Goal: Information Seeking & Learning: Learn about a topic

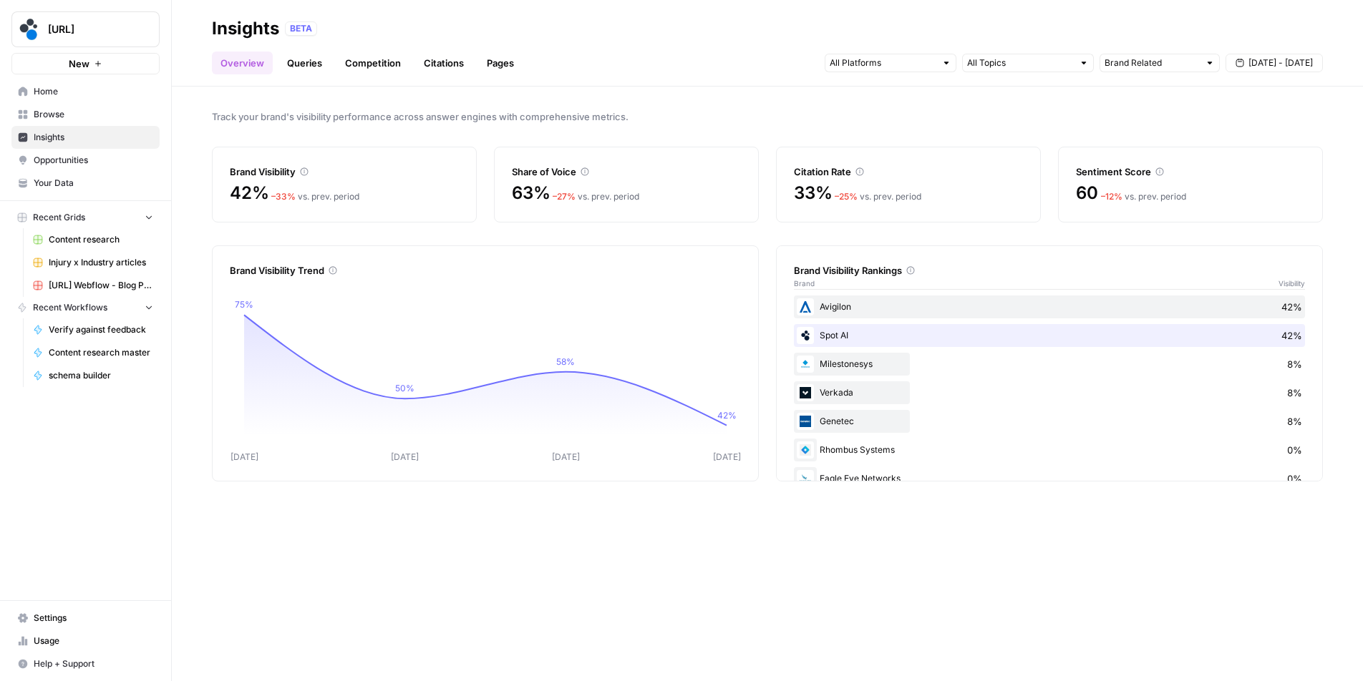
click at [770, 137] on div "Track your brand's visibility performance across answer engines with comprehens…" at bounding box center [767, 384] width 1191 height 595
click at [521, 238] on div "Track your brand's visibility performance across answer engines with comprehens…" at bounding box center [767, 384] width 1191 height 595
click at [1174, 63] on input "text" at bounding box center [1151, 63] width 94 height 14
click at [1154, 134] on span "Category Related" at bounding box center [1156, 134] width 90 height 14
type input "Category Related"
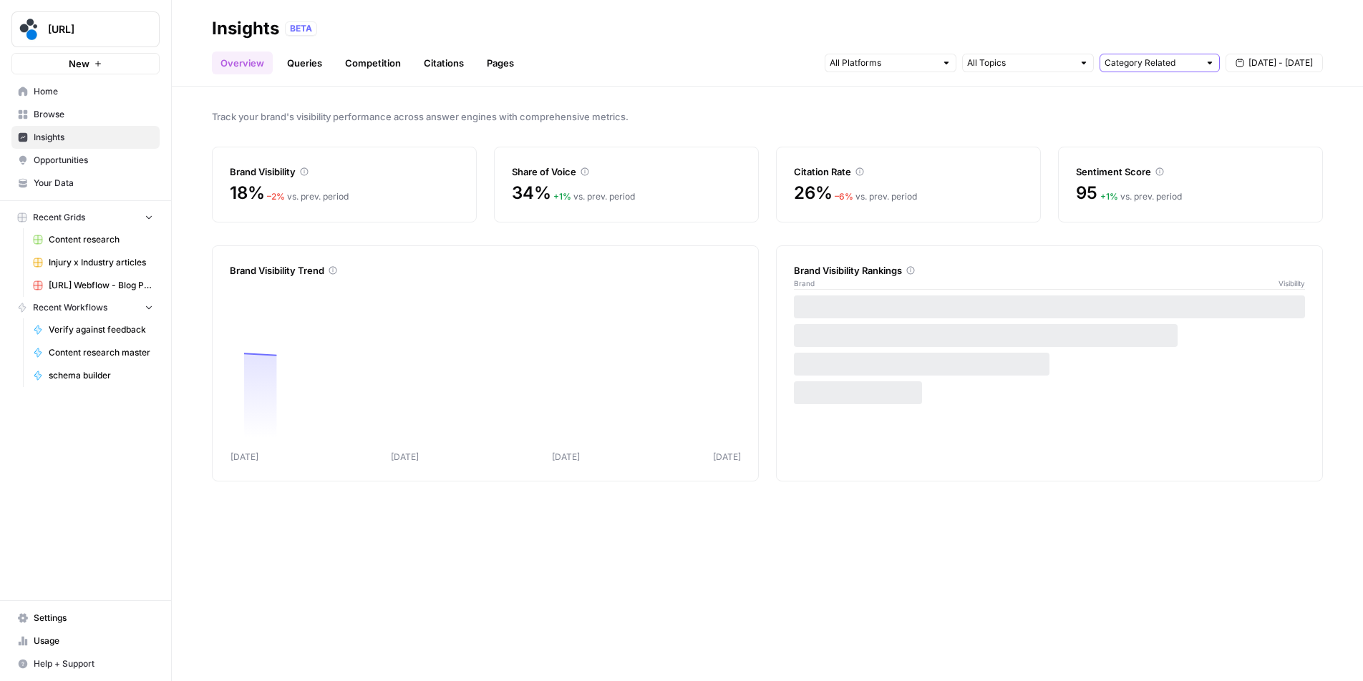
click at [1166, 62] on input "text" at bounding box center [1151, 63] width 94 height 14
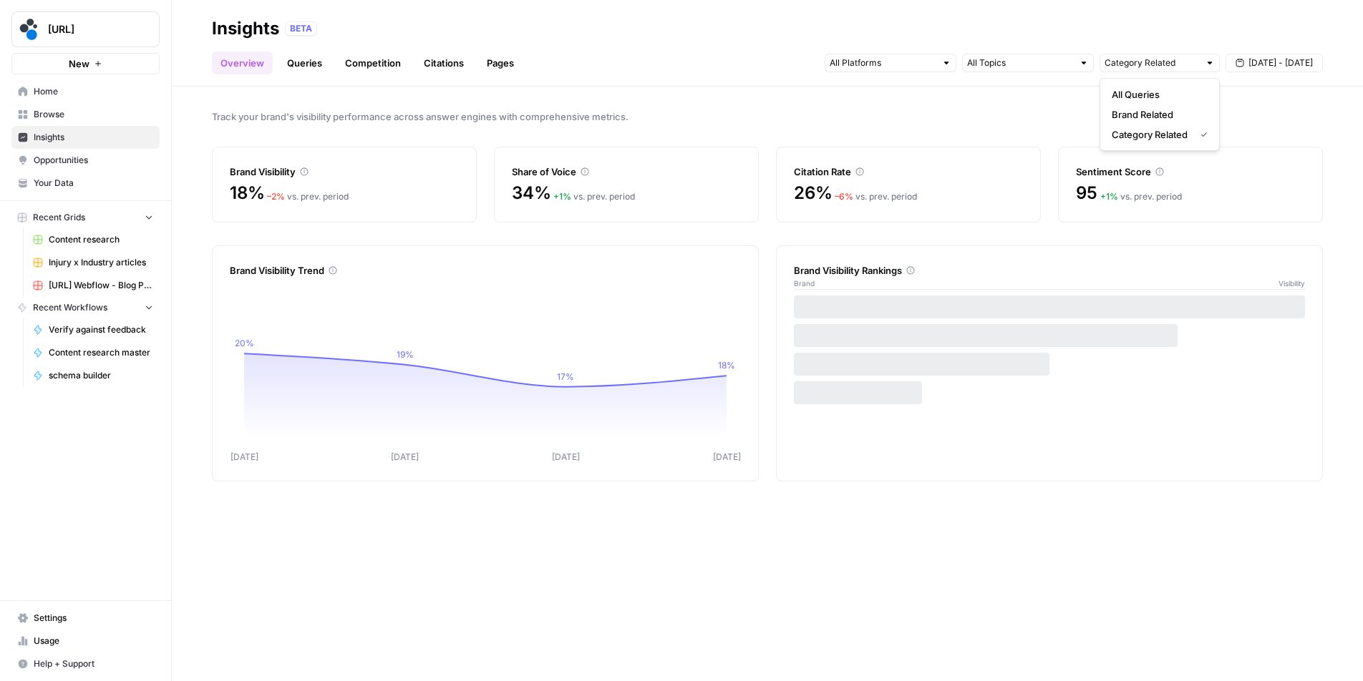
type input "Category Related"
click at [724, 107] on div "Track your brand's visibility performance across answer engines with comprehens…" at bounding box center [767, 384] width 1191 height 595
click at [1278, 65] on span "Sep 7 - Sep 11" at bounding box center [1280, 63] width 64 height 13
click at [1186, 154] on div "1" at bounding box center [1189, 149] width 19 height 19
click at [1280, 169] on div "12" at bounding box center [1281, 172] width 19 height 19
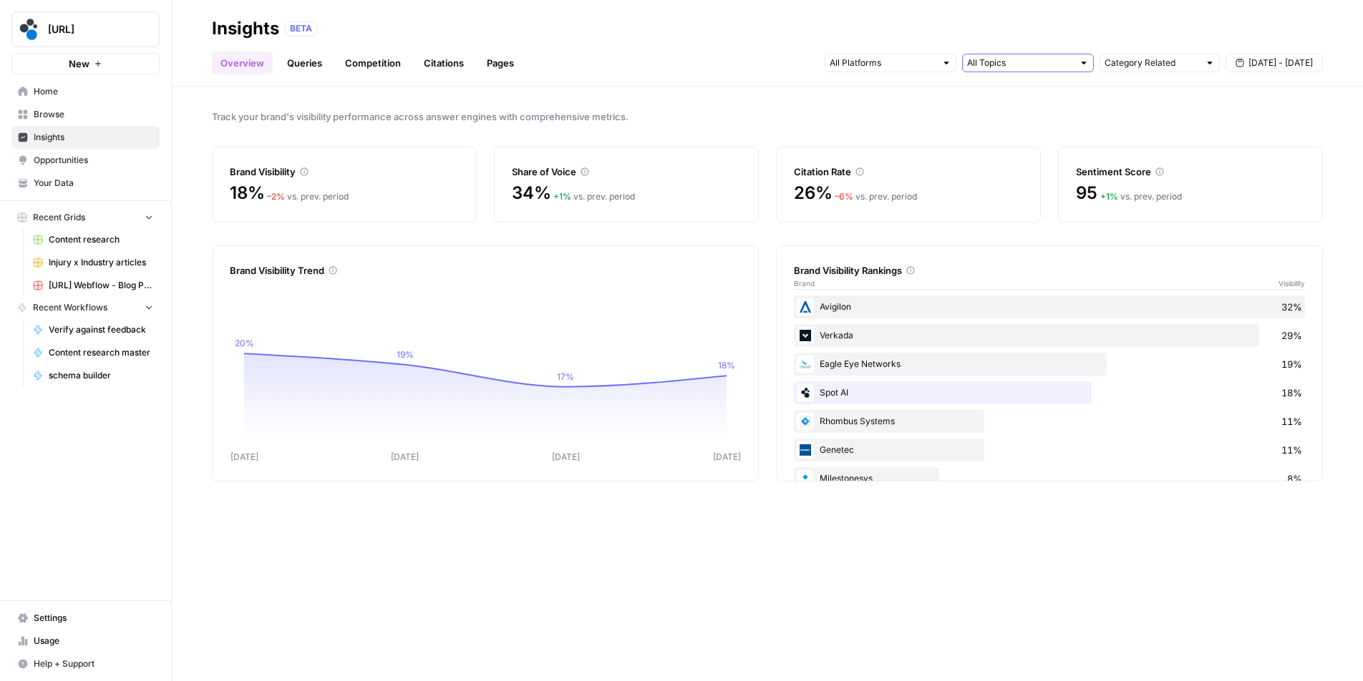
click at [1063, 65] on input "text" at bounding box center [1020, 63] width 106 height 14
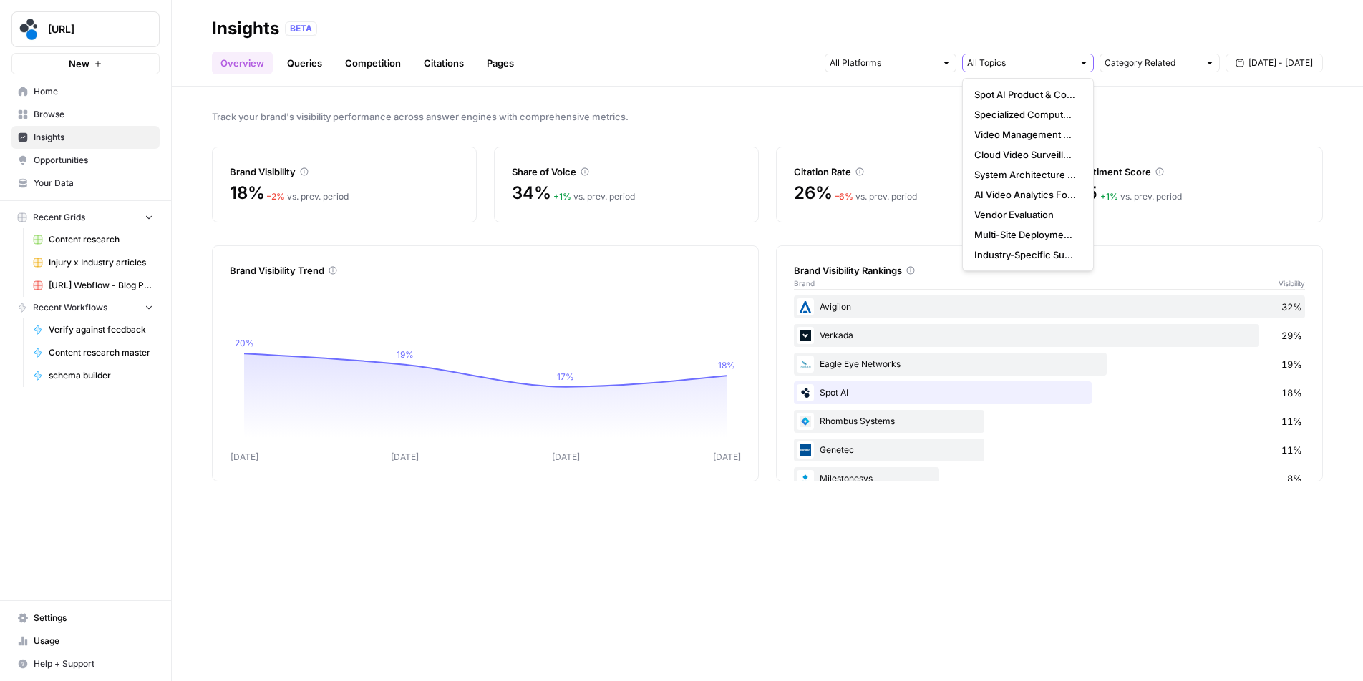
click at [1063, 64] on input "text" at bounding box center [1020, 63] width 106 height 14
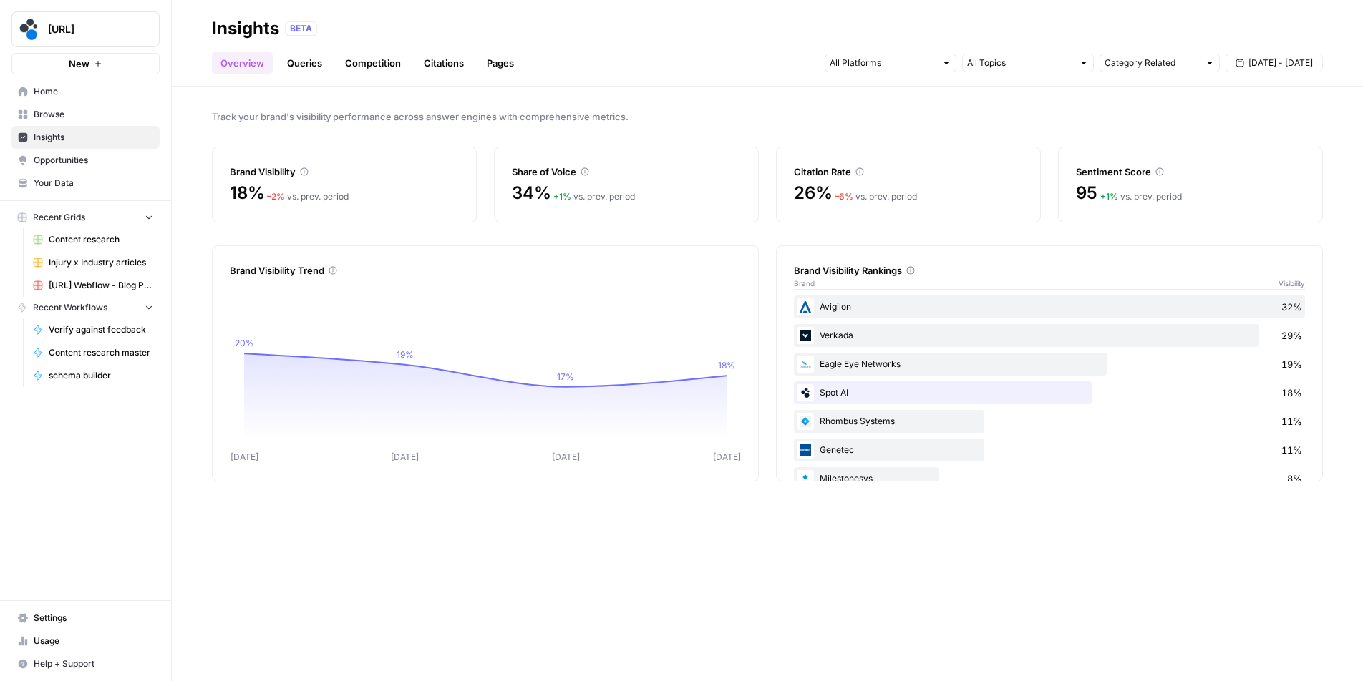
click at [1115, 97] on div "Track your brand's visibility performance across answer engines with comprehens…" at bounding box center [767, 384] width 1191 height 595
click at [306, 69] on link "Queries" at bounding box center [304, 63] width 52 height 23
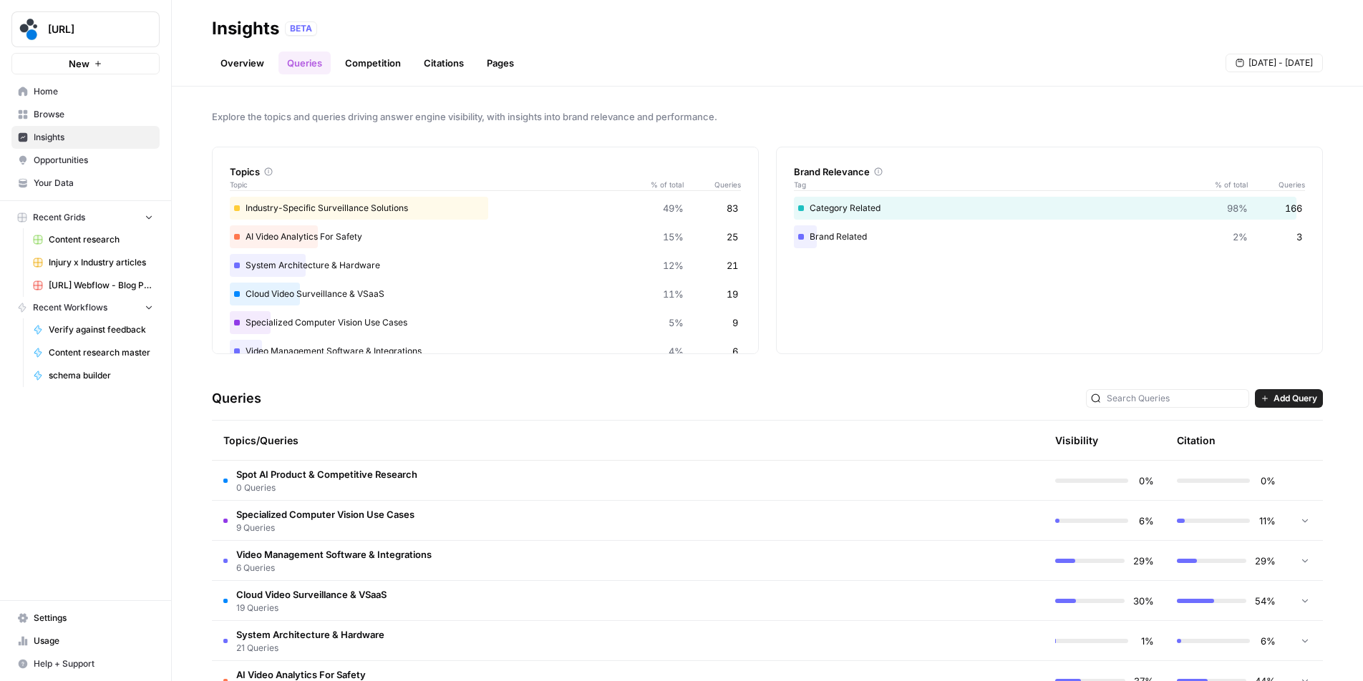
scroll to position [163, 0]
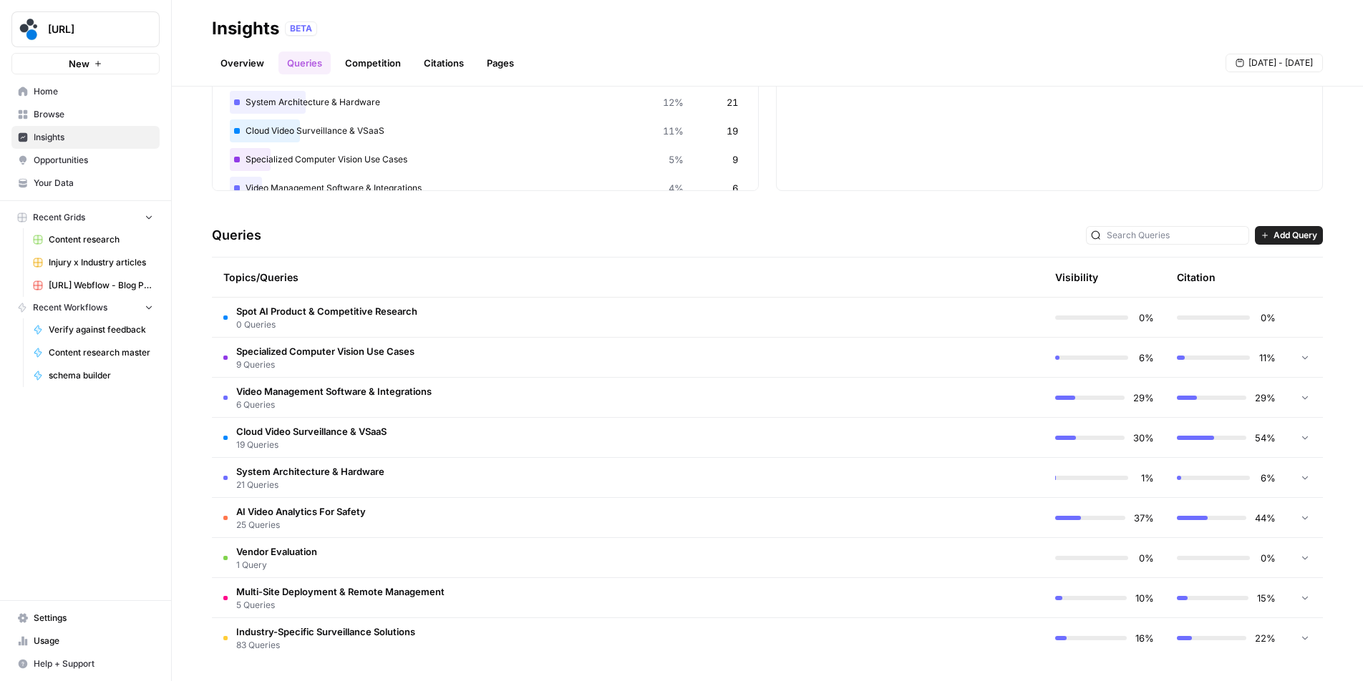
click at [1287, 233] on span "Add Query" at bounding box center [1295, 235] width 44 height 13
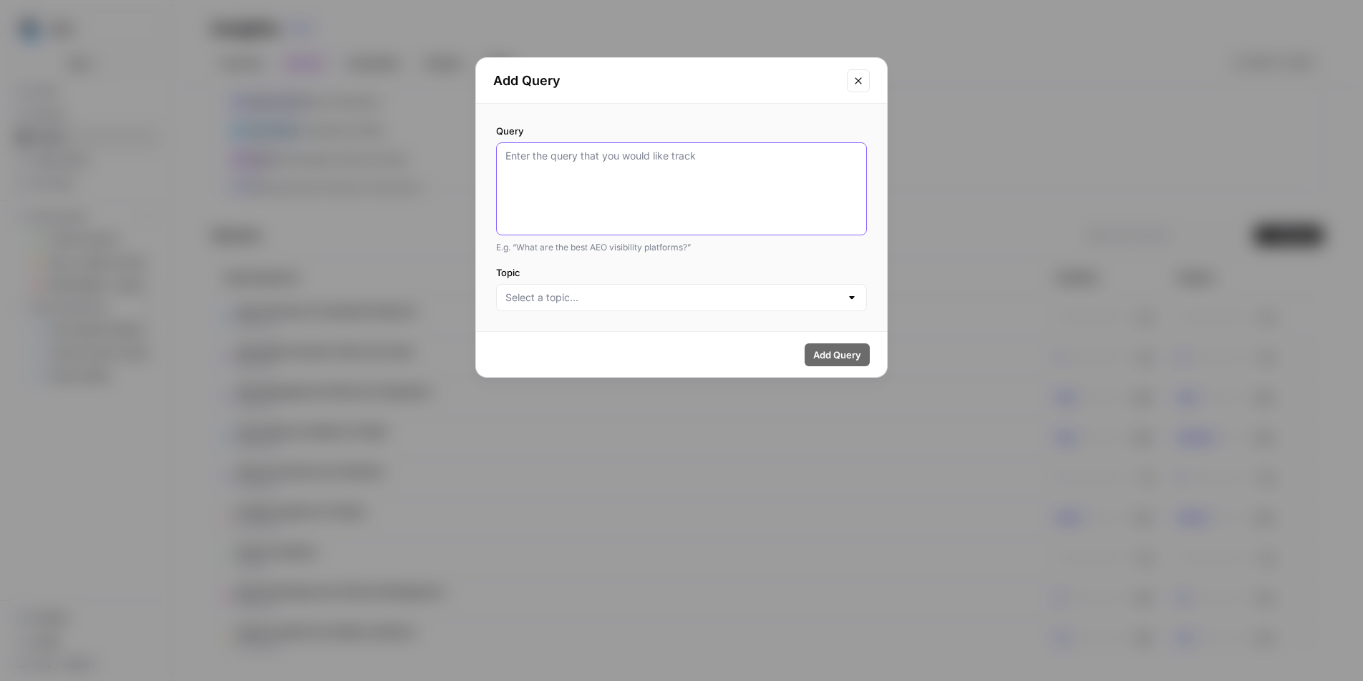
click at [674, 186] on textarea "Query" at bounding box center [681, 189] width 352 height 80
click at [620, 302] on input "Topic" at bounding box center [672, 298] width 335 height 14
click at [688, 260] on div "Query E.g. “What are the best AEO visibility platforms?” Topic" at bounding box center [681, 218] width 411 height 228
click at [860, 78] on icon "Close modal" at bounding box center [857, 80] width 6 height 6
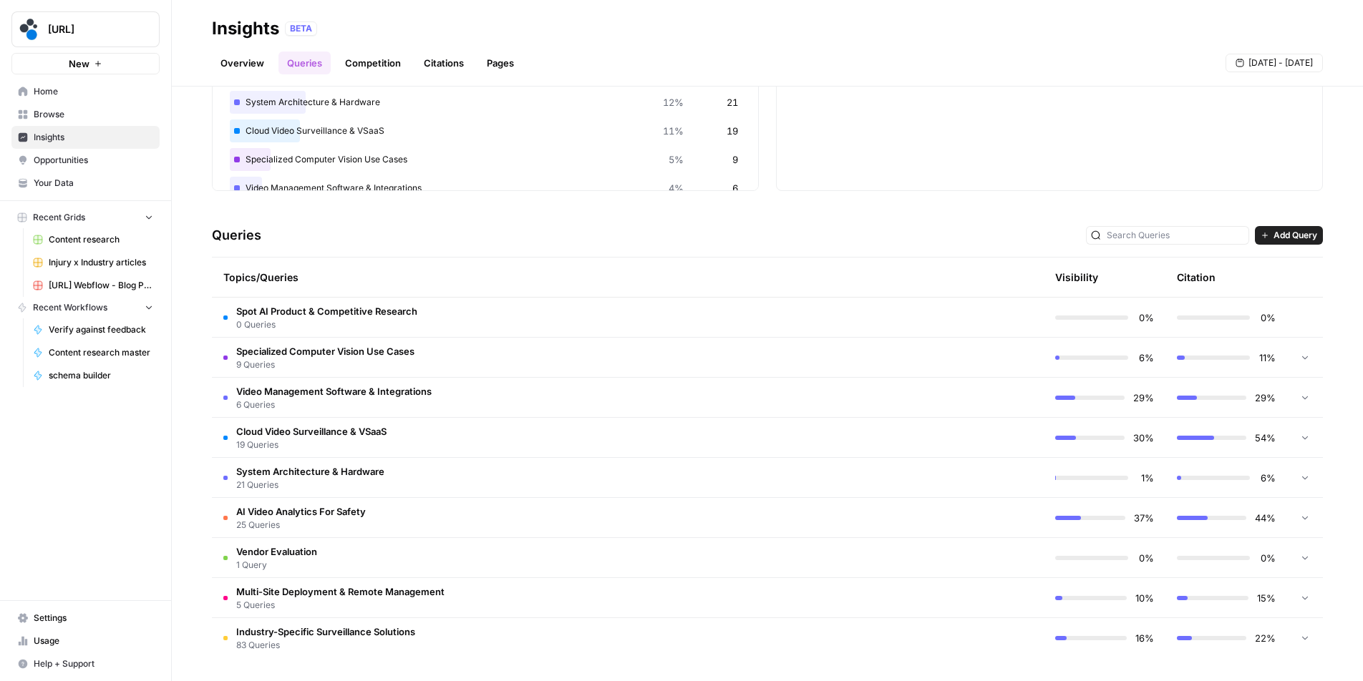
click at [874, 254] on div "Queries Add Query" at bounding box center [767, 236] width 1111 height 44
click at [436, 243] on div "Queries Add Query" at bounding box center [767, 236] width 1111 height 44
click at [68, 137] on span "Insights" at bounding box center [94, 137] width 120 height 13
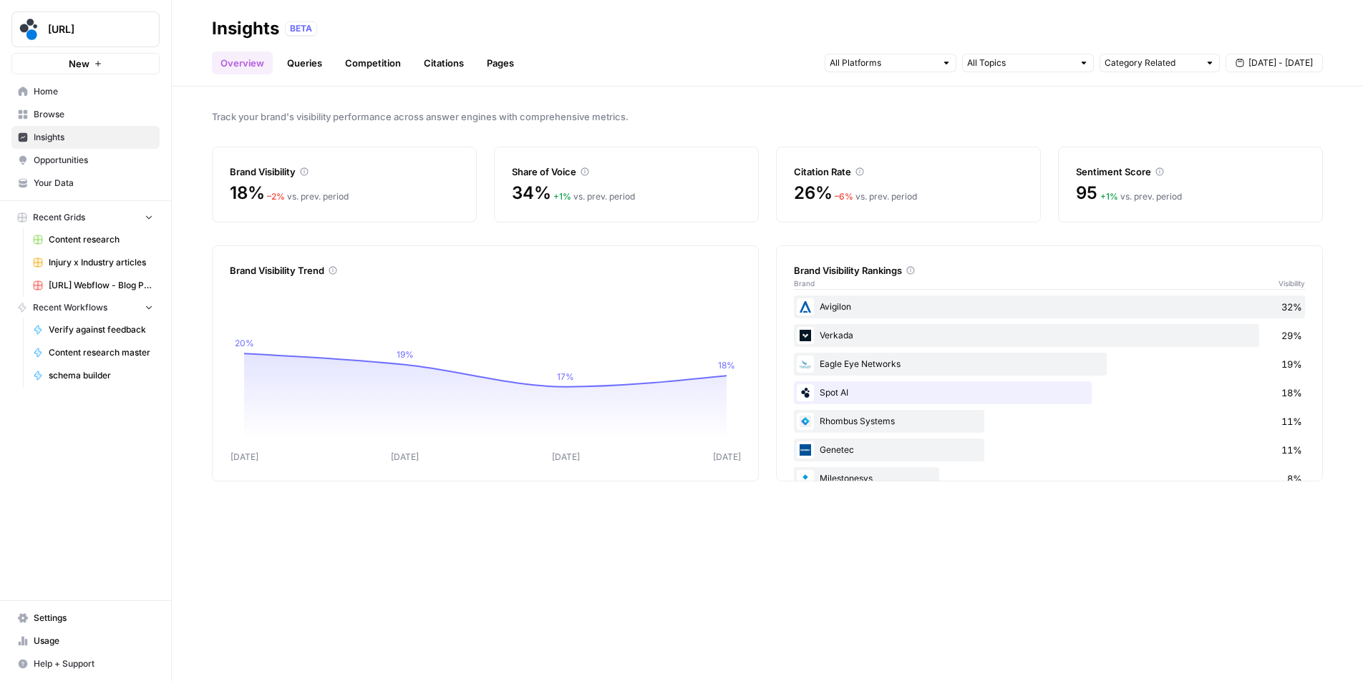
click at [744, 147] on div "Share of Voice 34% + 1 % vs. prev. period" at bounding box center [626, 185] width 265 height 76
click at [753, 132] on div "Track your brand's visibility performance across answer engines with comprehens…" at bounding box center [767, 384] width 1191 height 595
click at [768, 252] on div "Brand Visibility Trend Sep 08 Sep 09 Sep 10 Sep 11 20% 19% 17% 18% Sep 11 undef…" at bounding box center [767, 363] width 1111 height 236
drag, startPoint x: 768, startPoint y: 500, endPoint x: 774, endPoint y: 510, distance: 10.9
click at [767, 502] on div "Track your brand's visibility performance across answer engines with comprehens…" at bounding box center [767, 384] width 1191 height 595
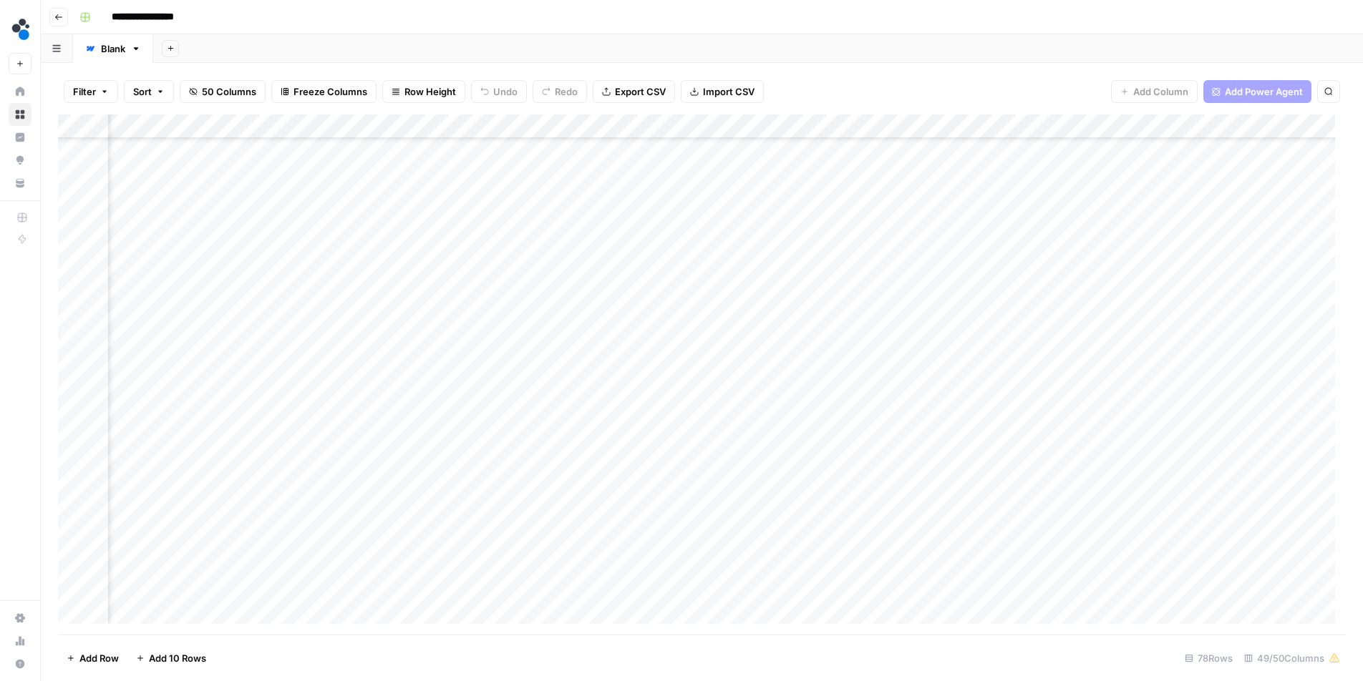
scroll to position [1425, 2883]
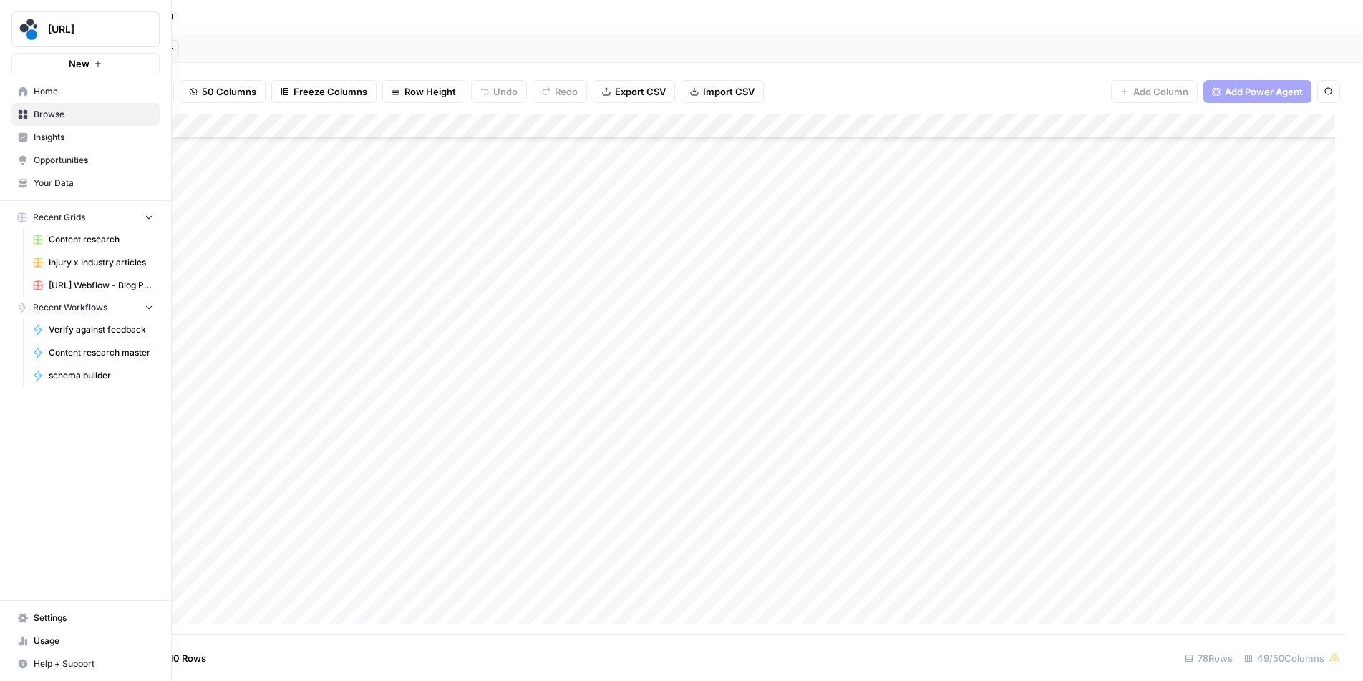
click at [57, 145] on link "Insights" at bounding box center [85, 137] width 148 height 23
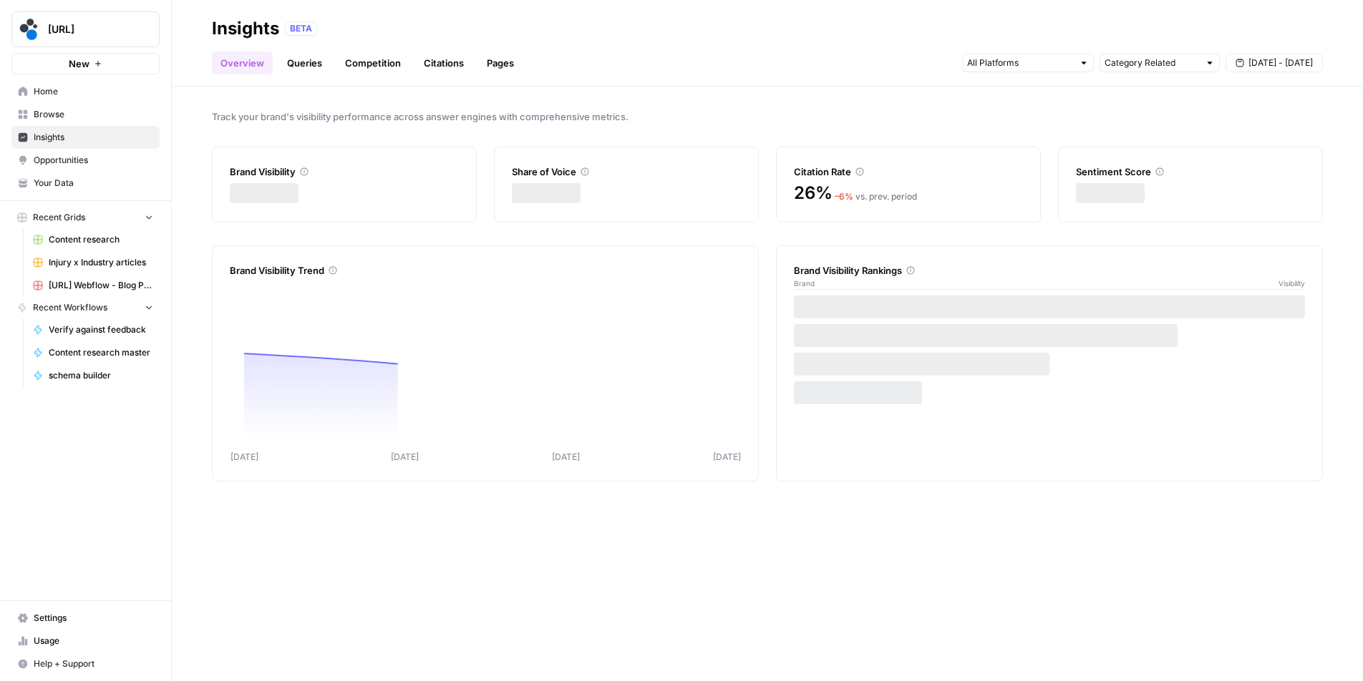
click at [435, 74] on link "Citations" at bounding box center [443, 63] width 57 height 23
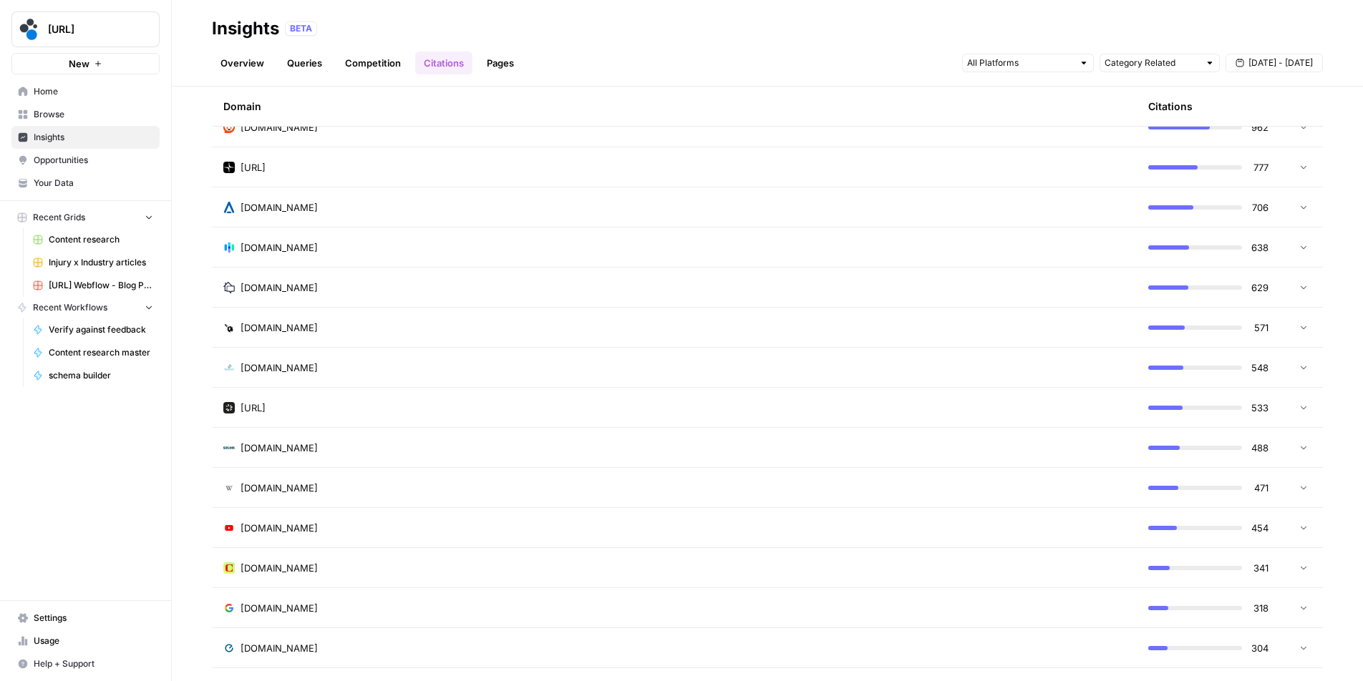
scroll to position [464, 0]
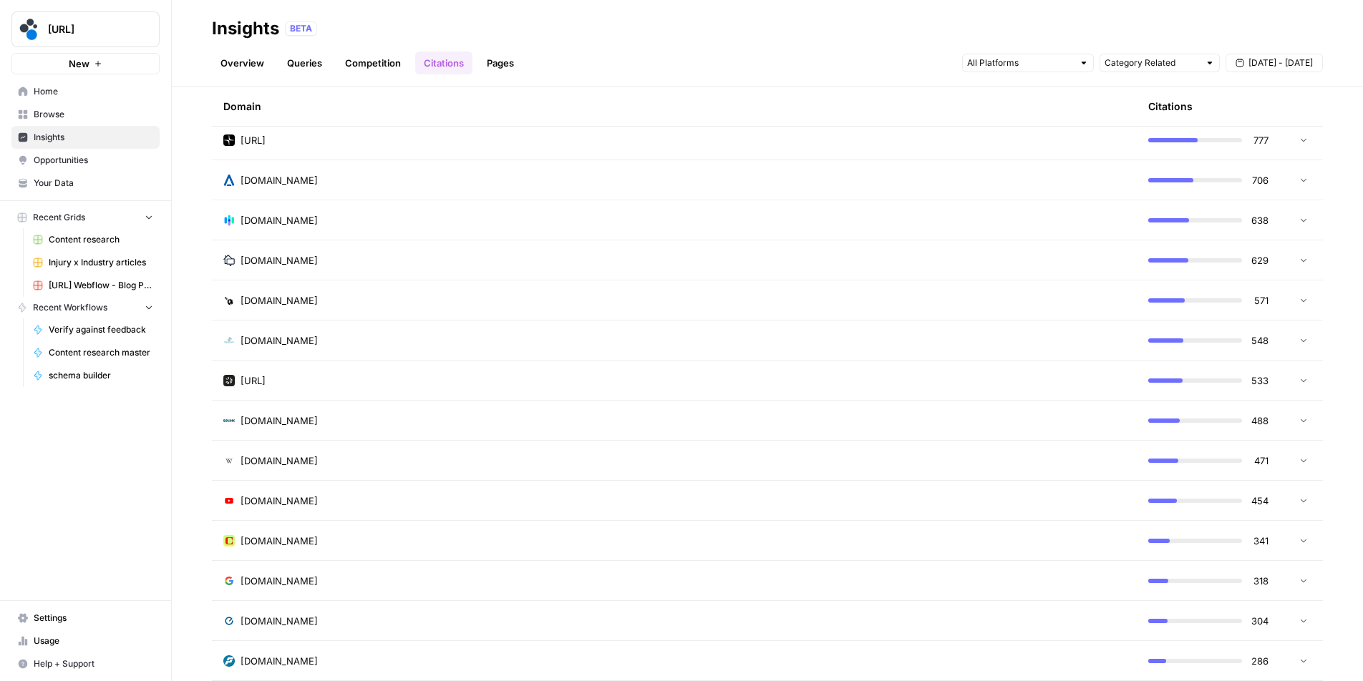
click at [260, 381] on span "coram.ai" at bounding box center [252, 381] width 25 height 14
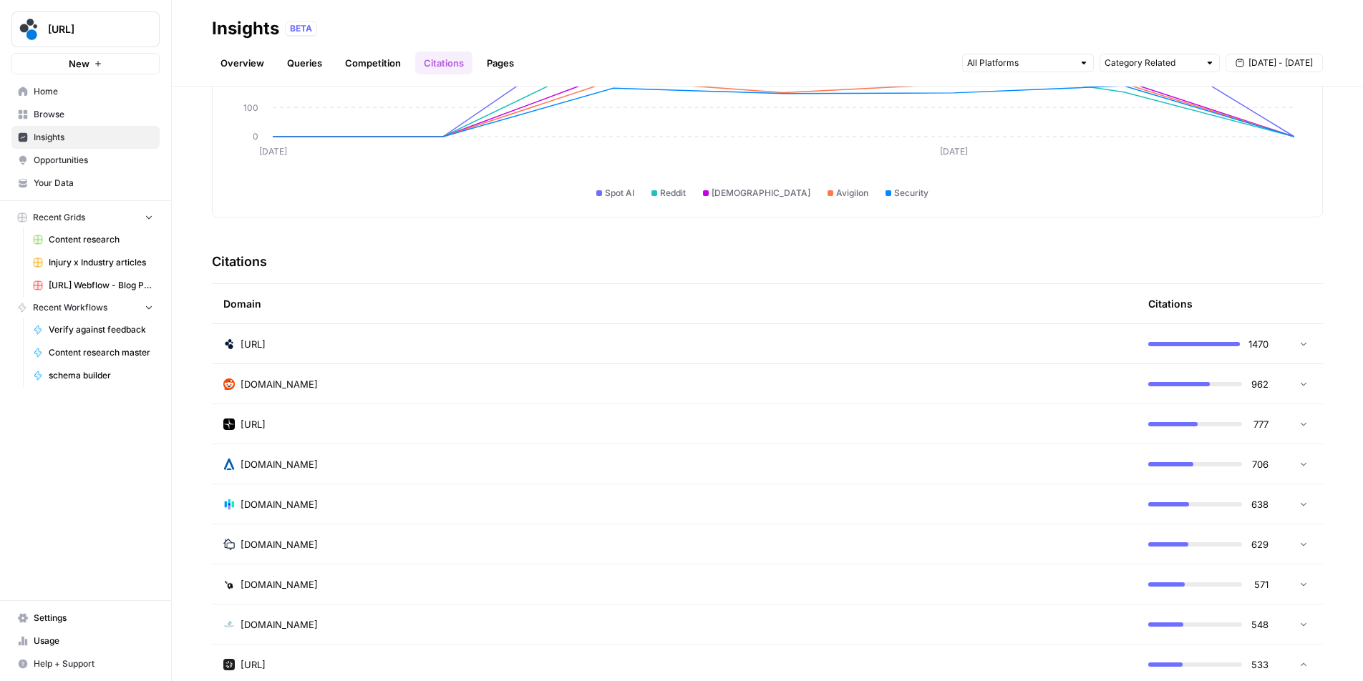
scroll to position [253, 0]
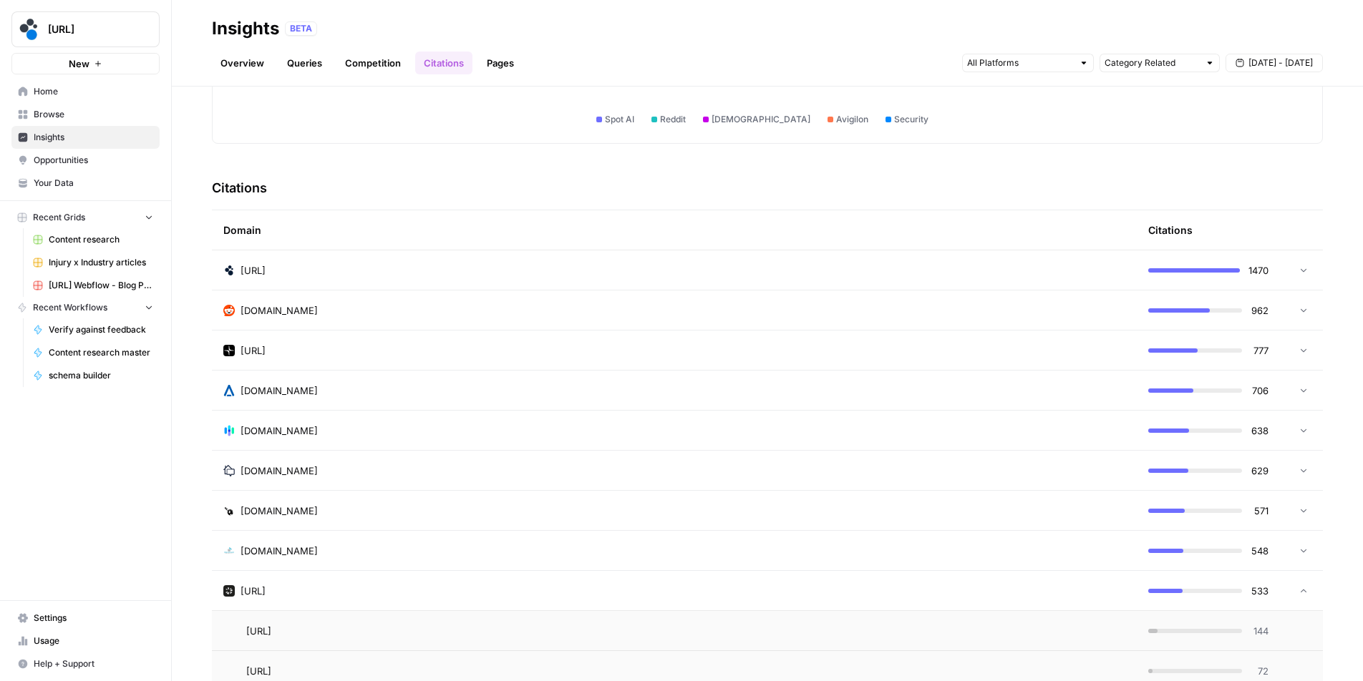
click at [256, 590] on span "coram.ai" at bounding box center [252, 591] width 25 height 14
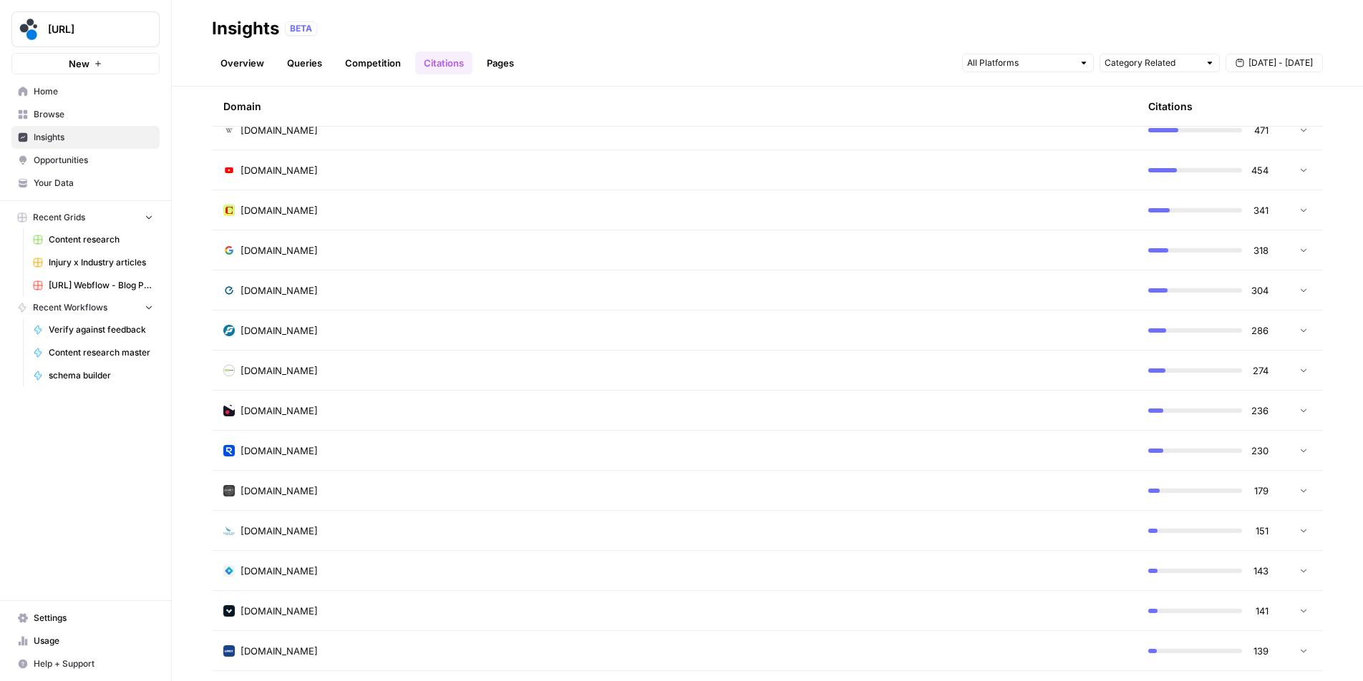
scroll to position [942, 0]
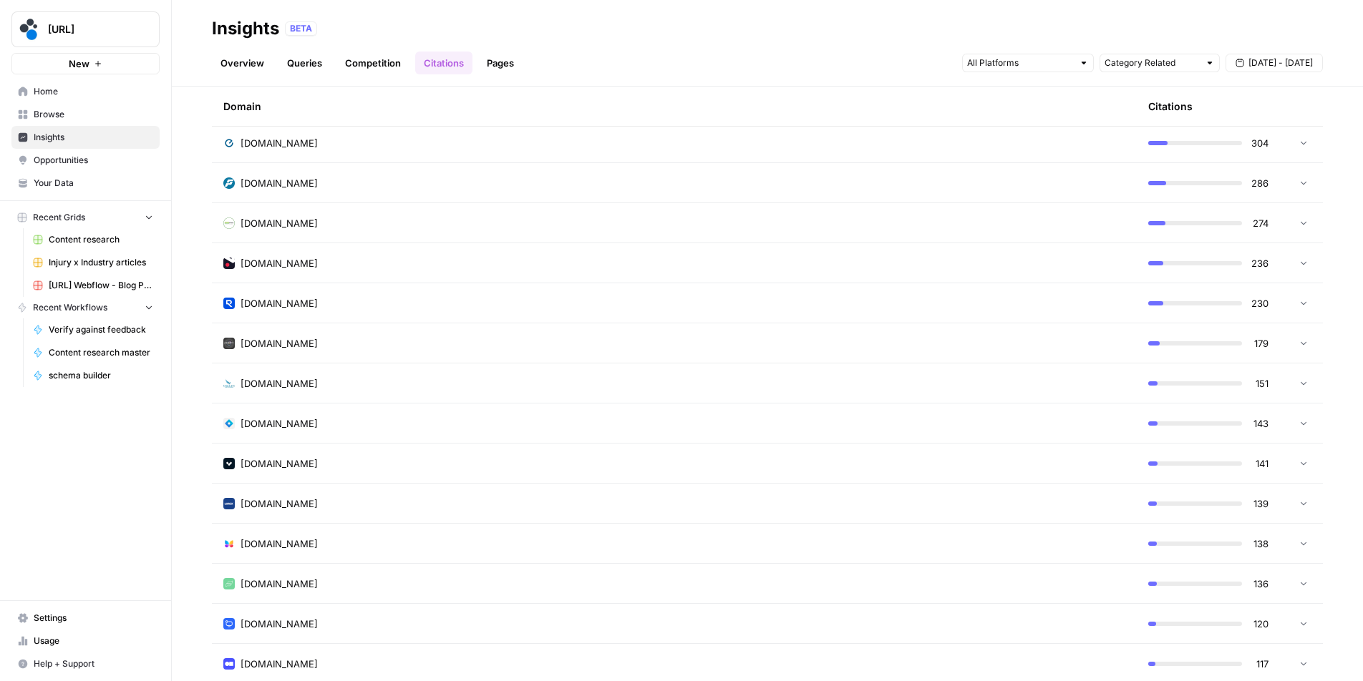
click at [292, 473] on td "verkada.com" at bounding box center [674, 463] width 925 height 39
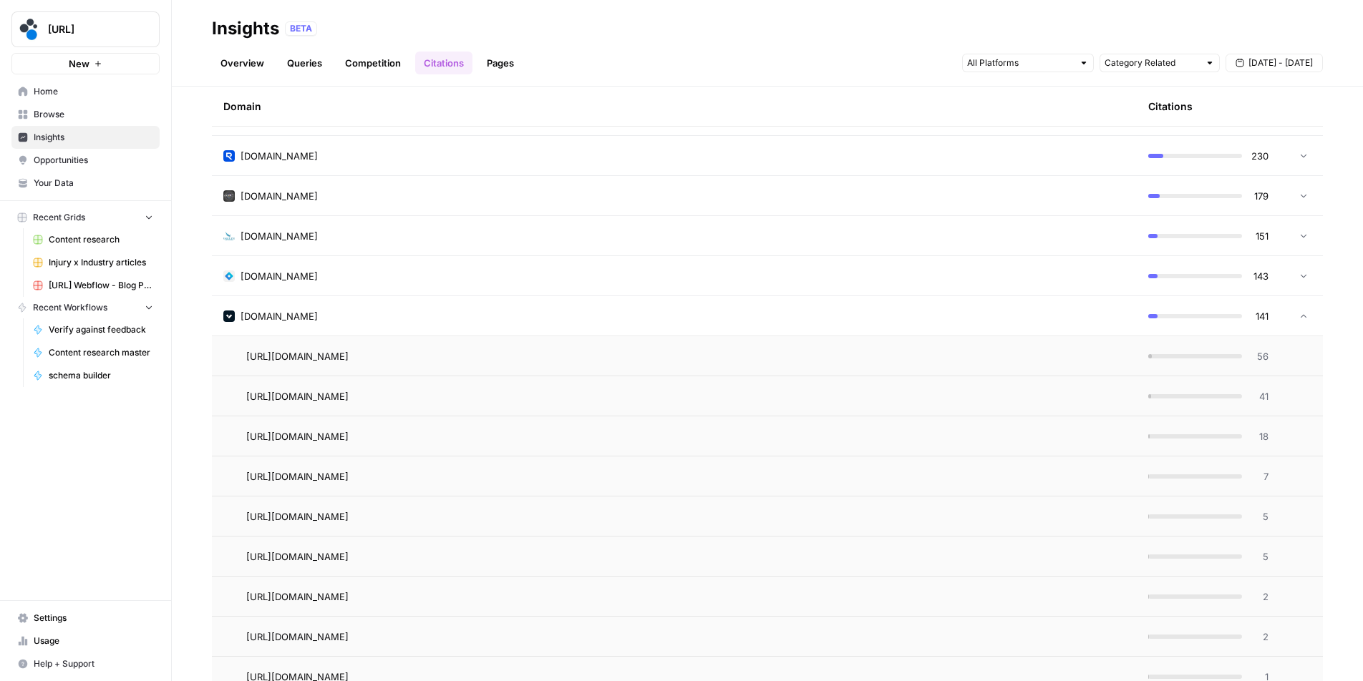
scroll to position [1016, 0]
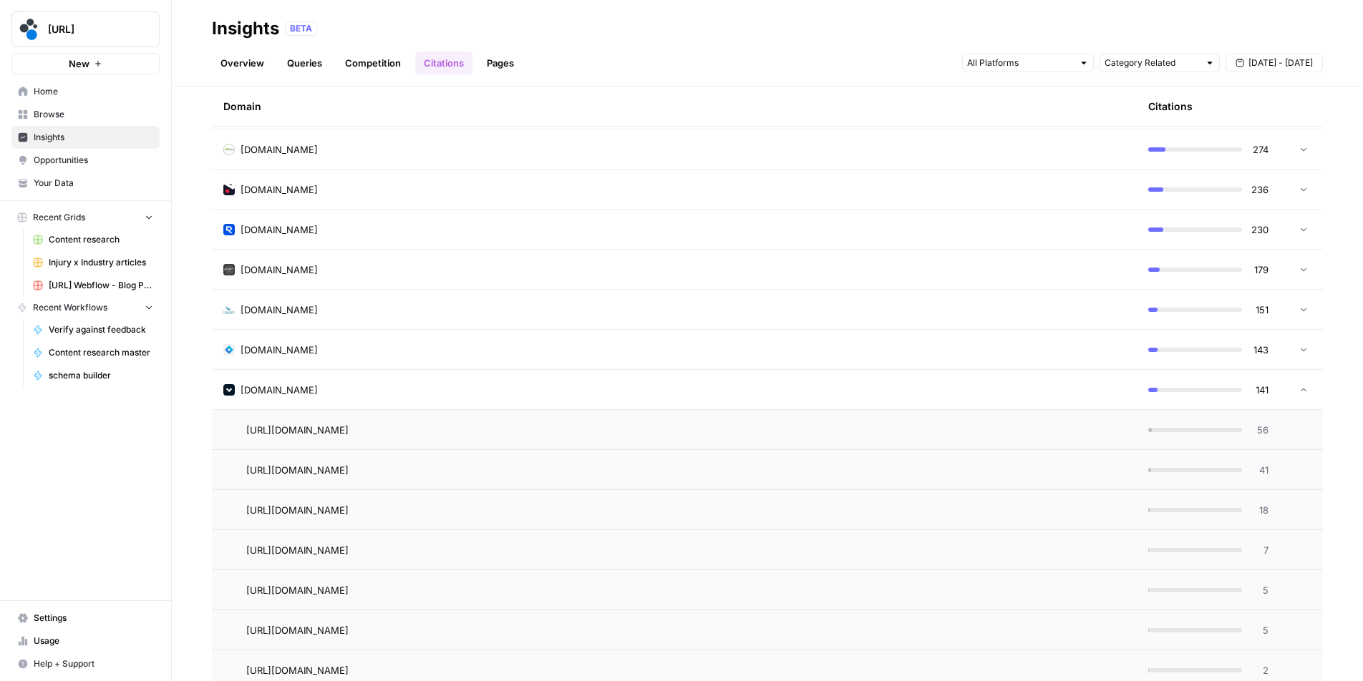
click at [369, 386] on div "verkada.com" at bounding box center [674, 390] width 902 height 14
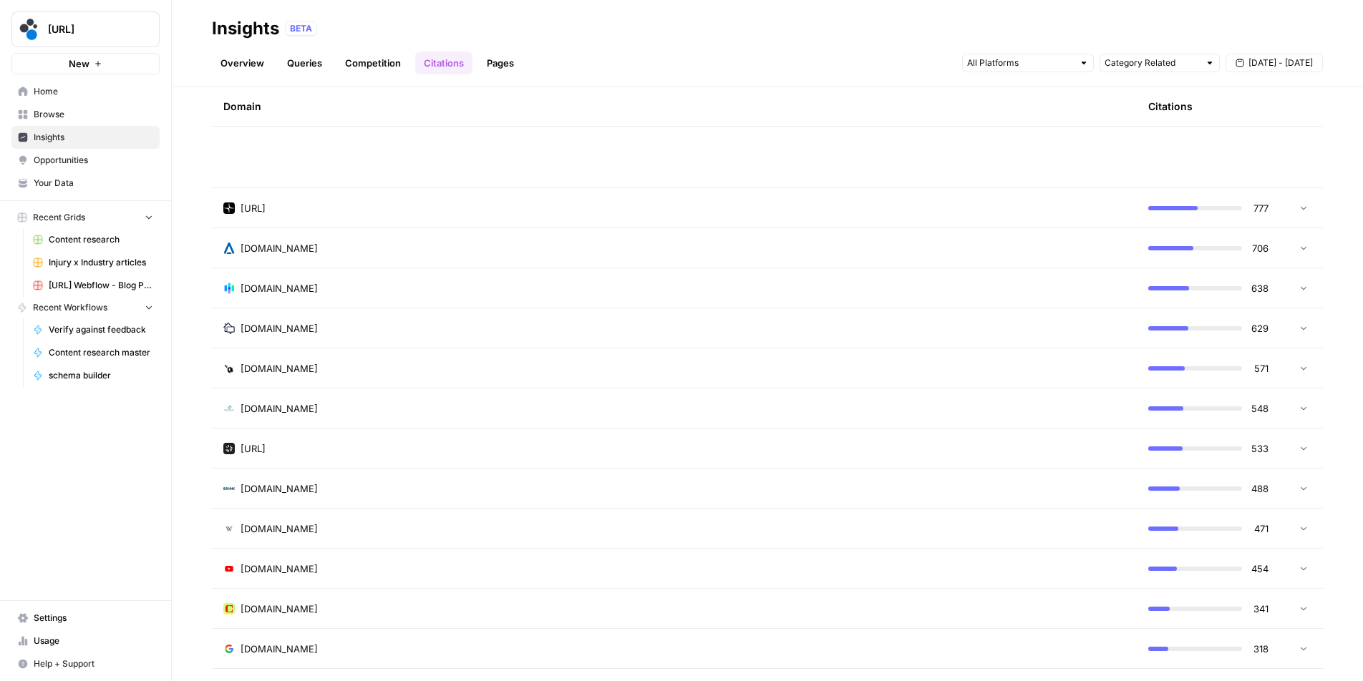
scroll to position [0, 0]
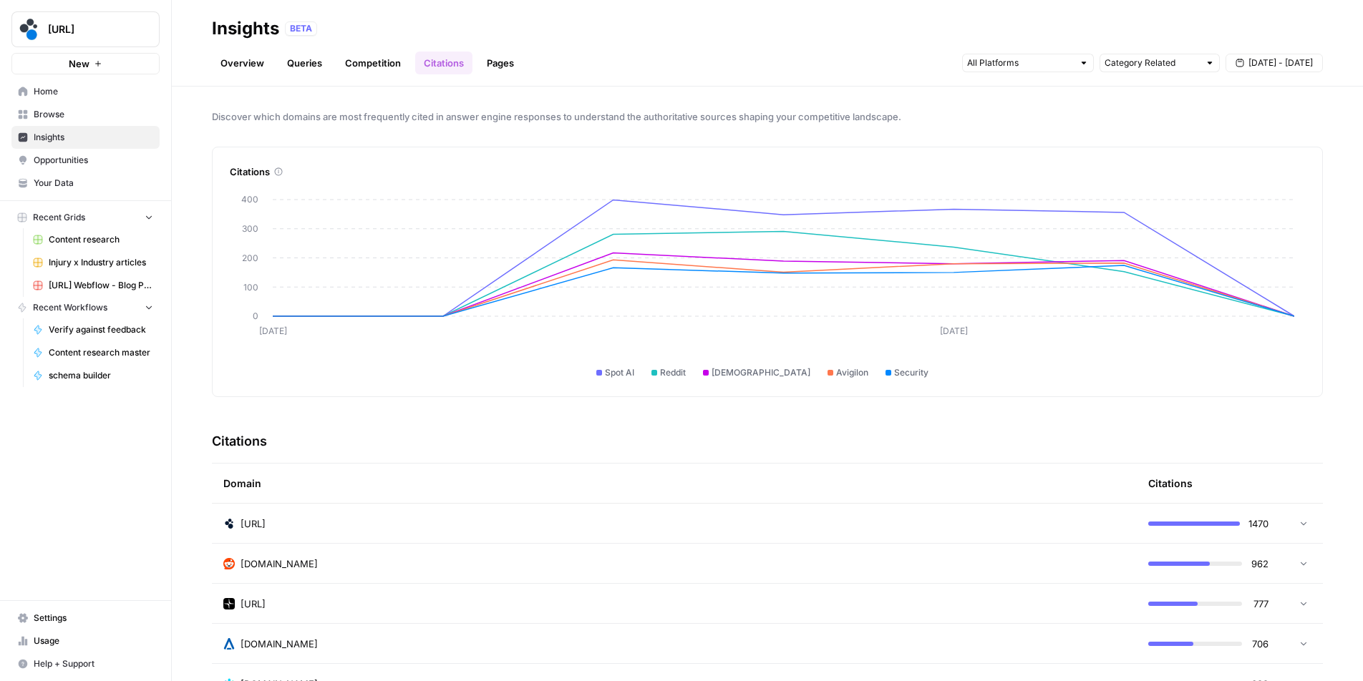
click at [1328, 128] on div "Discover which domains are most frequently cited in answer engine responses to …" at bounding box center [767, 384] width 1191 height 595
click at [892, 119] on span "Discover which domains are most frequently cited in answer engine responses to …" at bounding box center [767, 116] width 1111 height 14
click at [65, 188] on span "Your Data" at bounding box center [94, 183] width 120 height 13
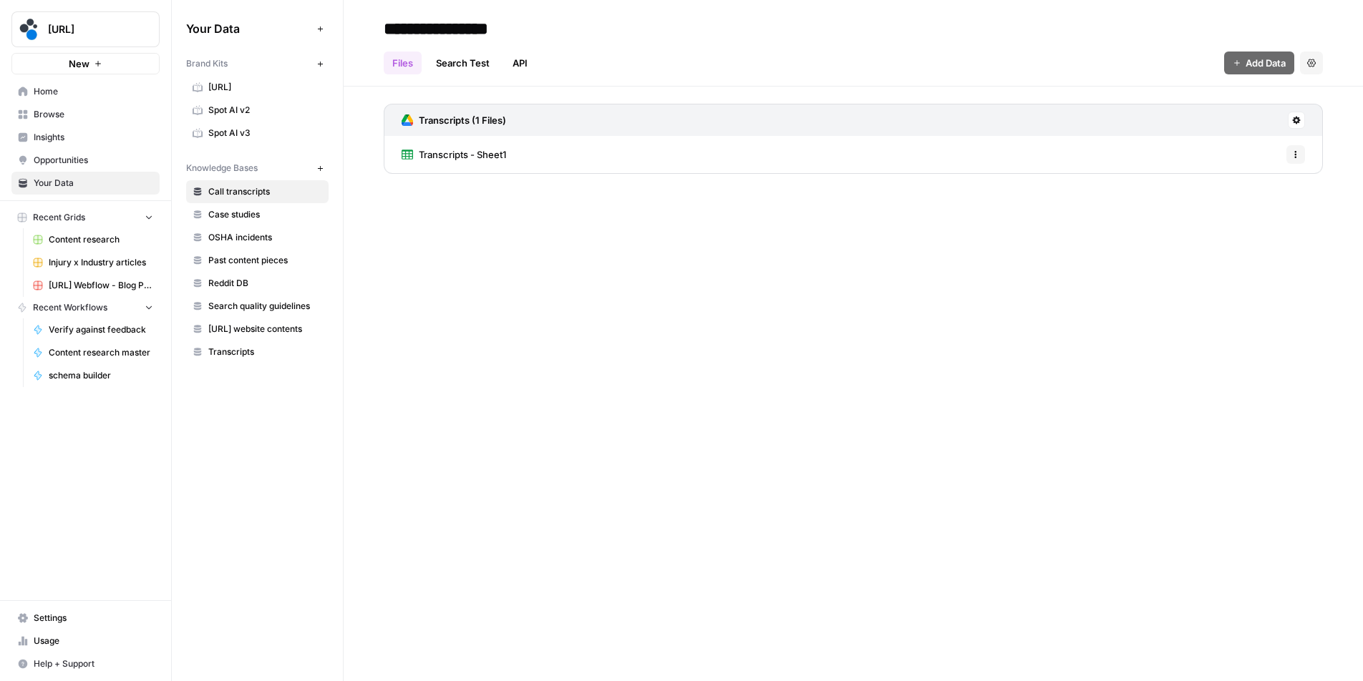
click at [271, 136] on span "Spot AI v3" at bounding box center [265, 133] width 114 height 13
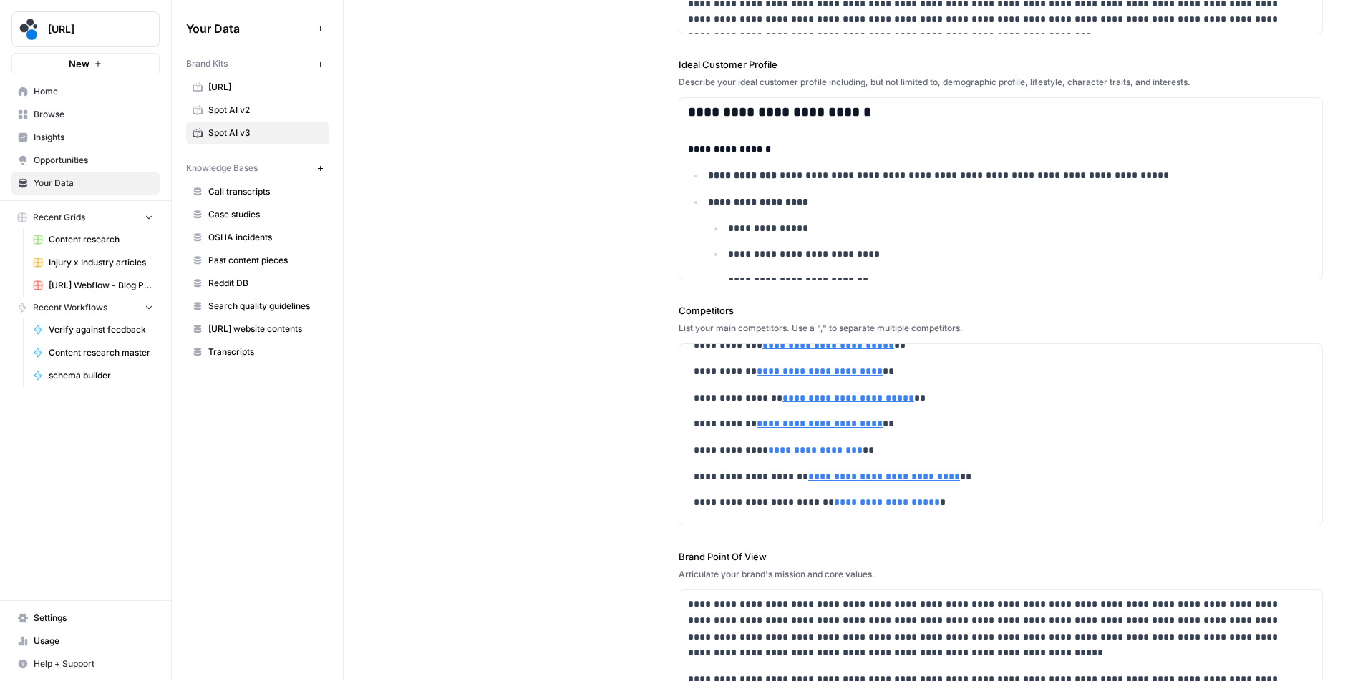
scroll to position [257, 0]
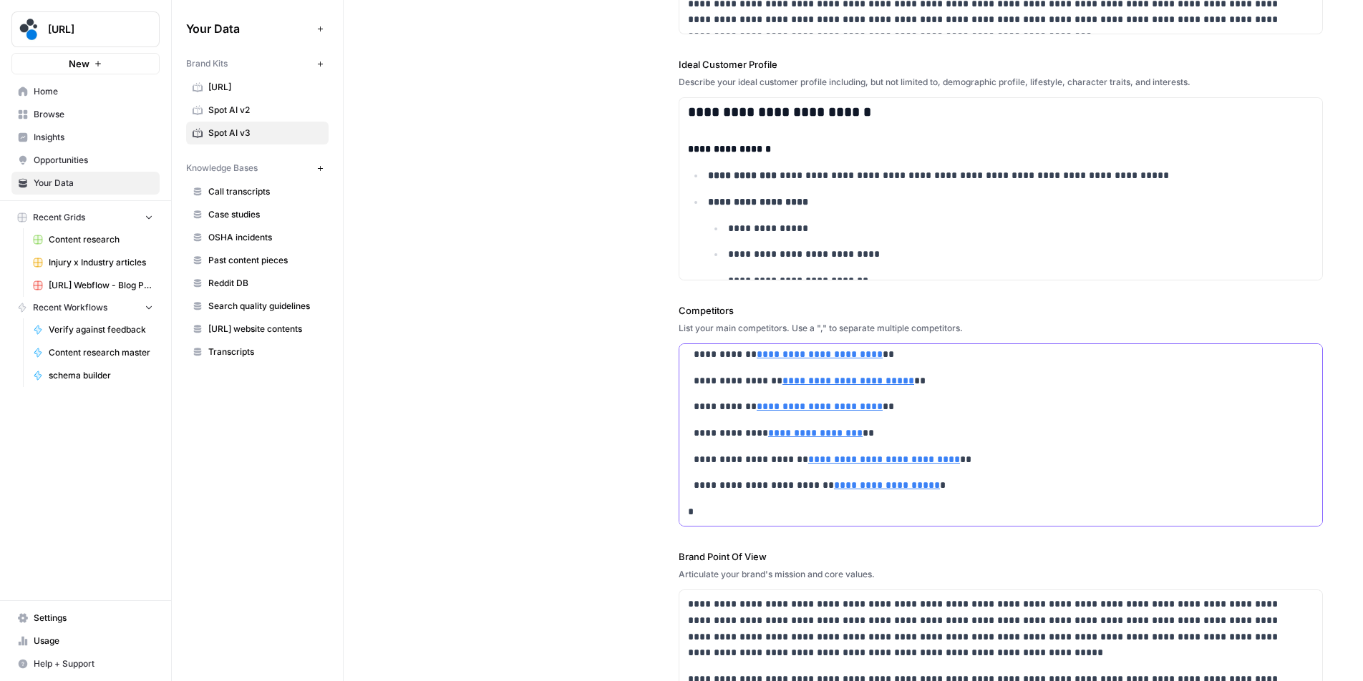
type input "https://www.validea.com/"
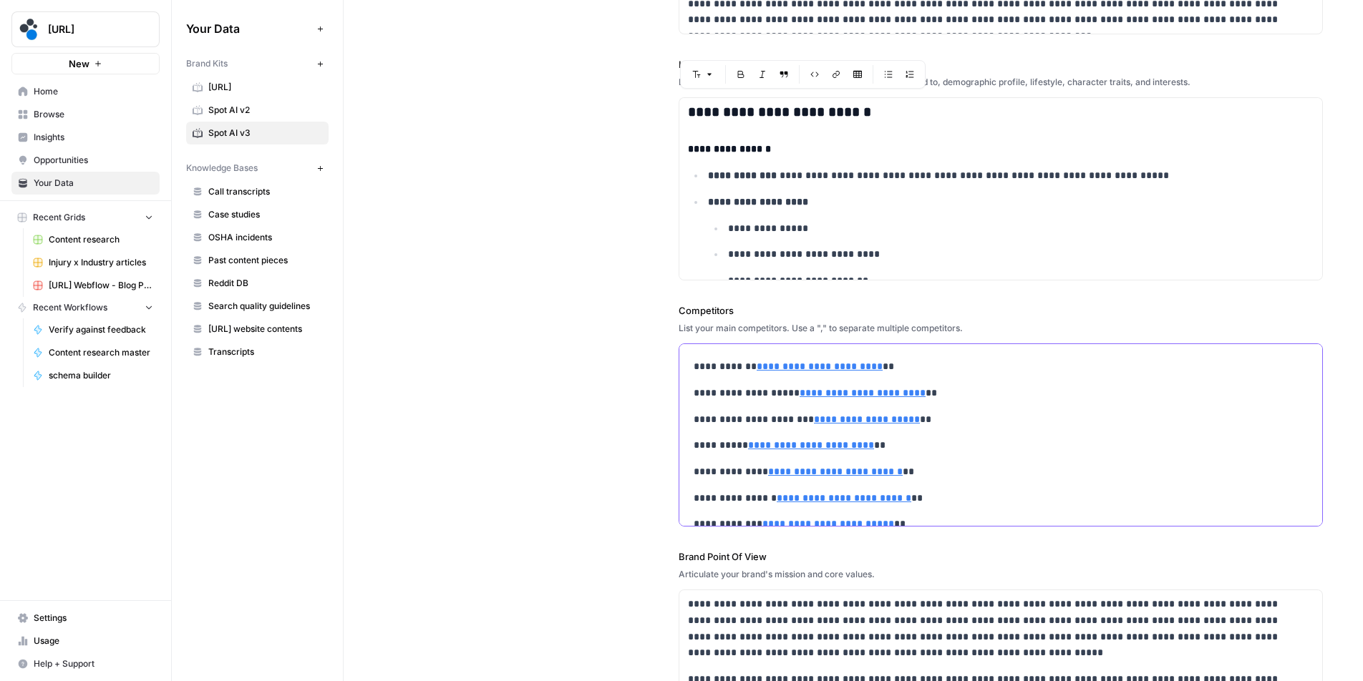
scroll to position [0, 0]
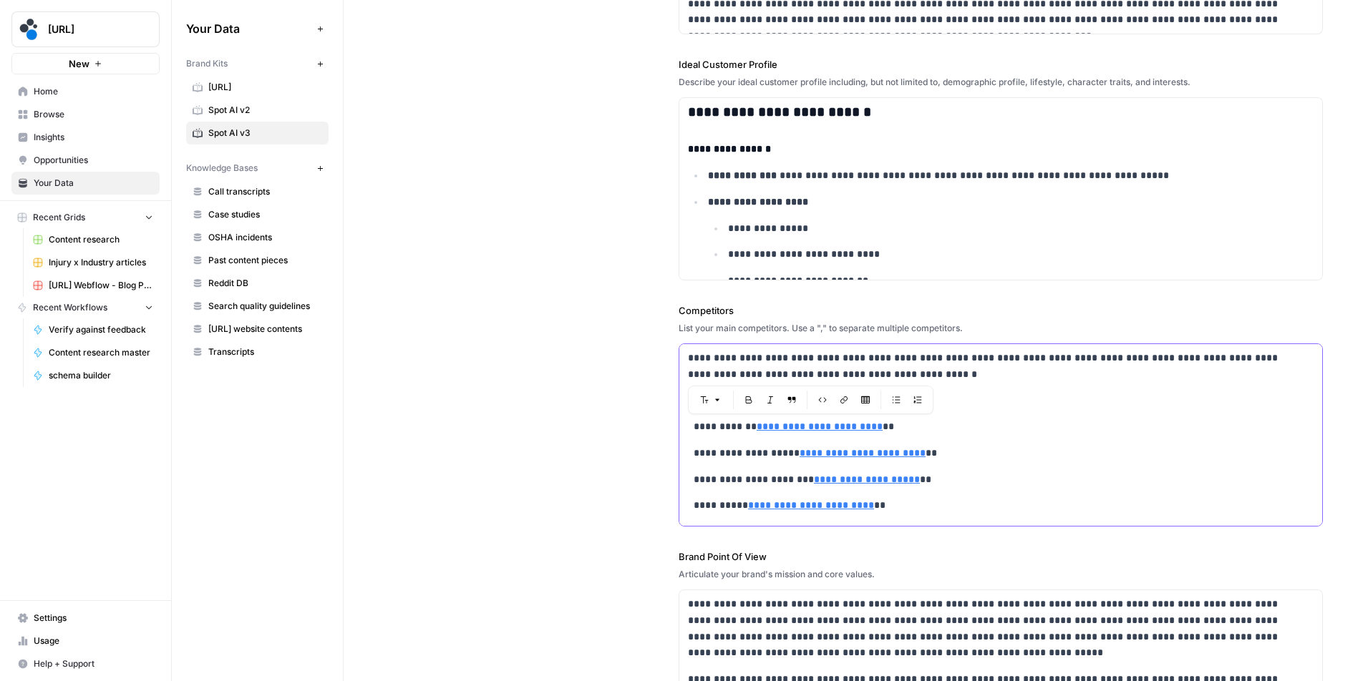
drag, startPoint x: 929, startPoint y: 485, endPoint x: 686, endPoint y: 353, distance: 277.0
click at [686, 353] on div "**********" at bounding box center [1000, 563] width 643 height 438
click at [691, 359] on p "**********" at bounding box center [991, 366] width 607 height 33
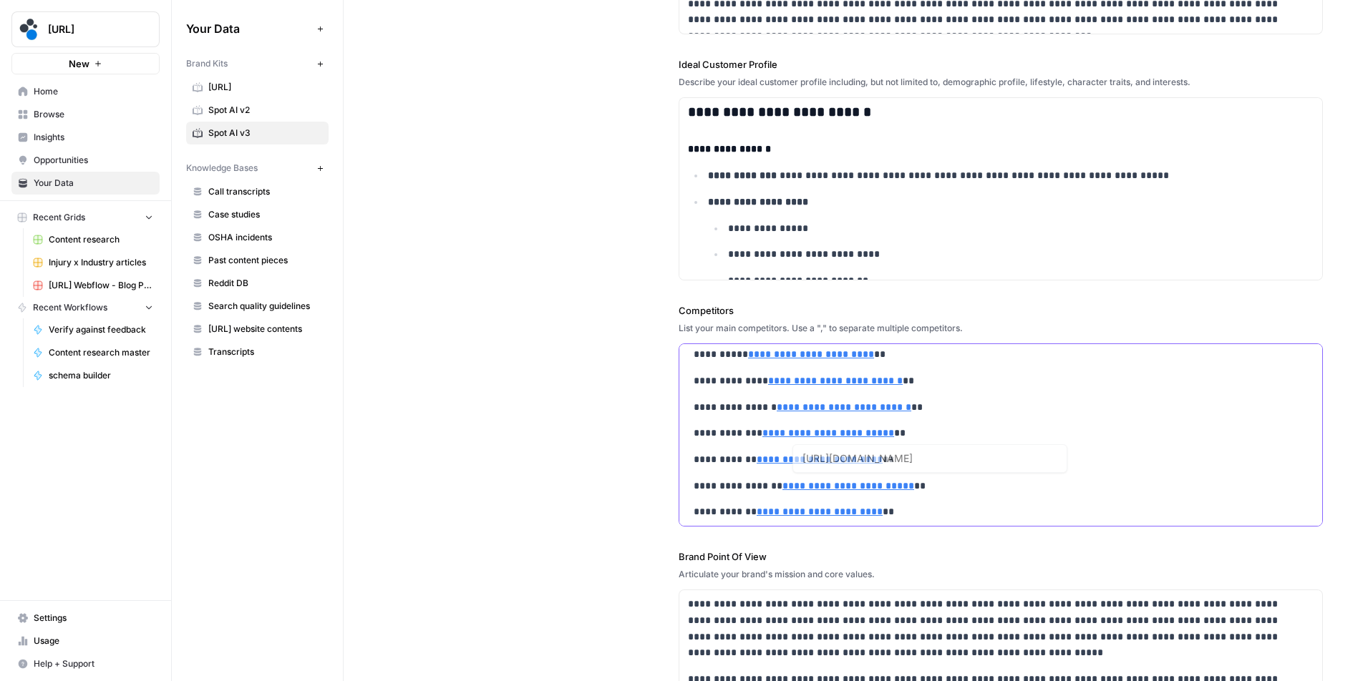
scroll to position [257, 0]
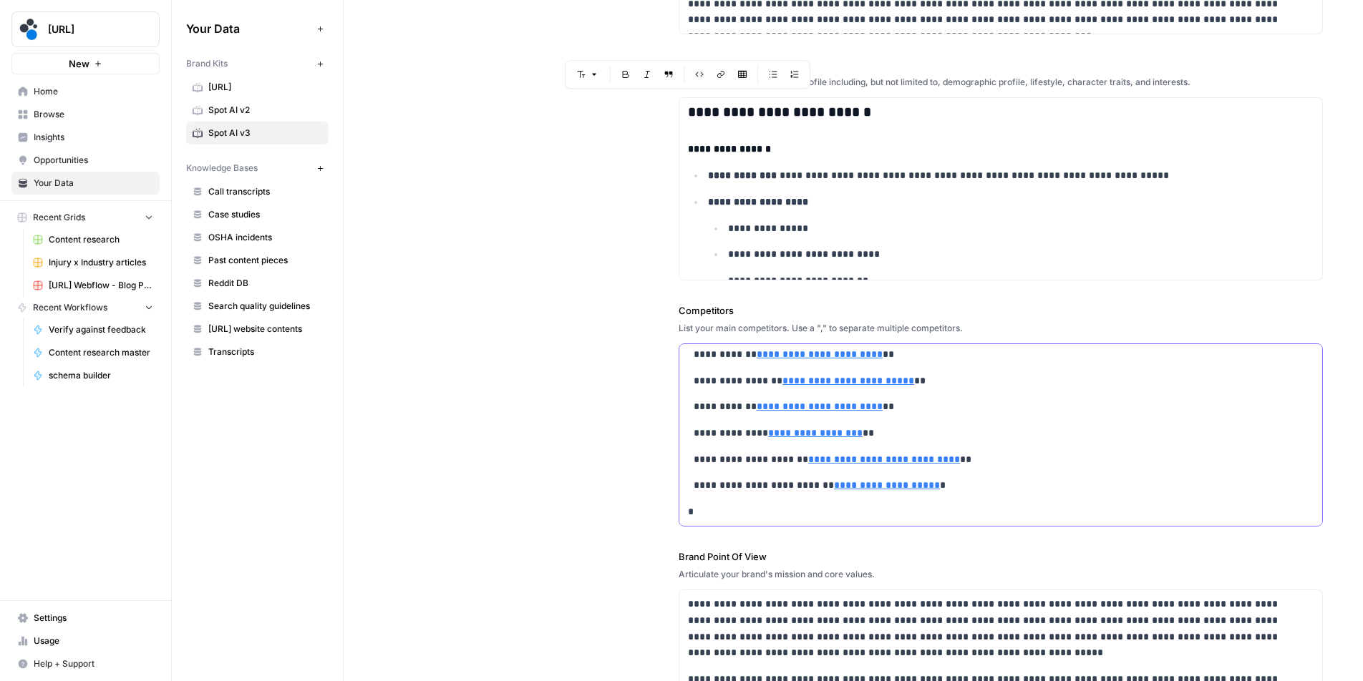
drag, startPoint x: 686, startPoint y: 356, endPoint x: 935, endPoint y: 531, distance: 304.2
click at [935, 531] on div "**********" at bounding box center [1000, 266] width 644 height 1069
copy div "**********"
click at [91, 141] on span "Insights" at bounding box center [94, 137] width 120 height 13
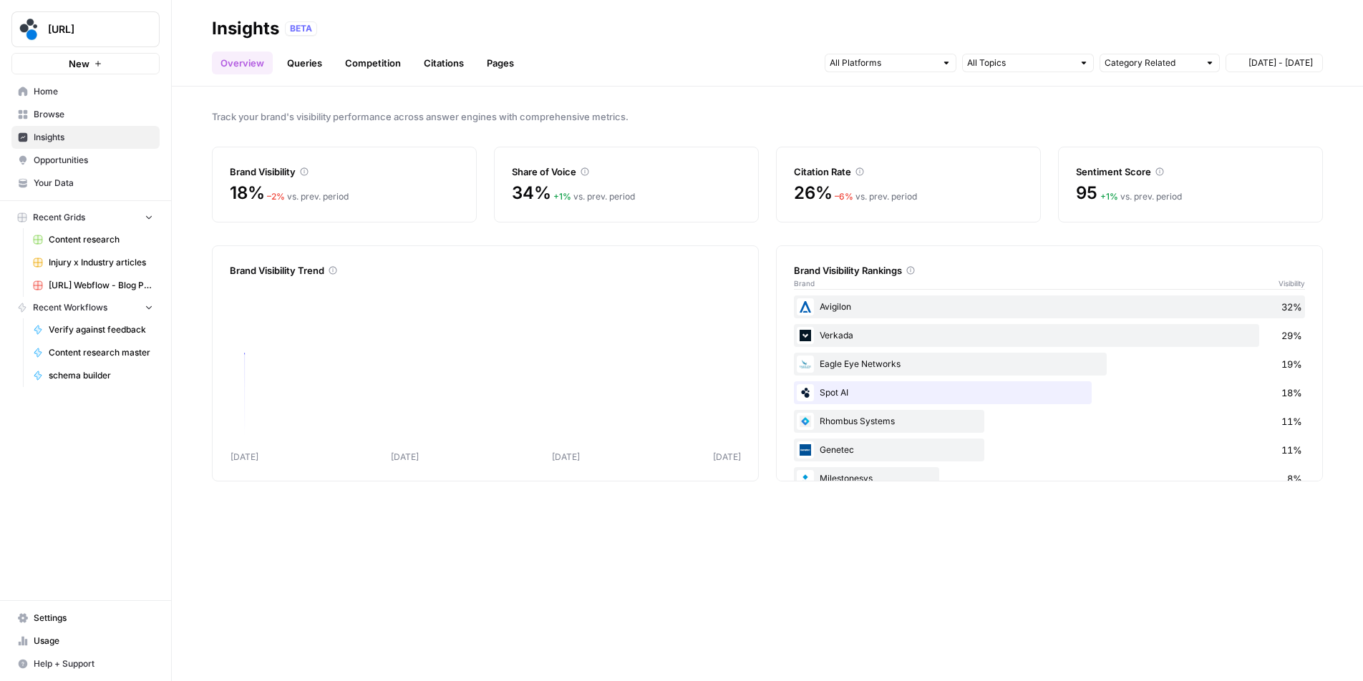
click at [91, 142] on span "Insights" at bounding box center [94, 137] width 120 height 13
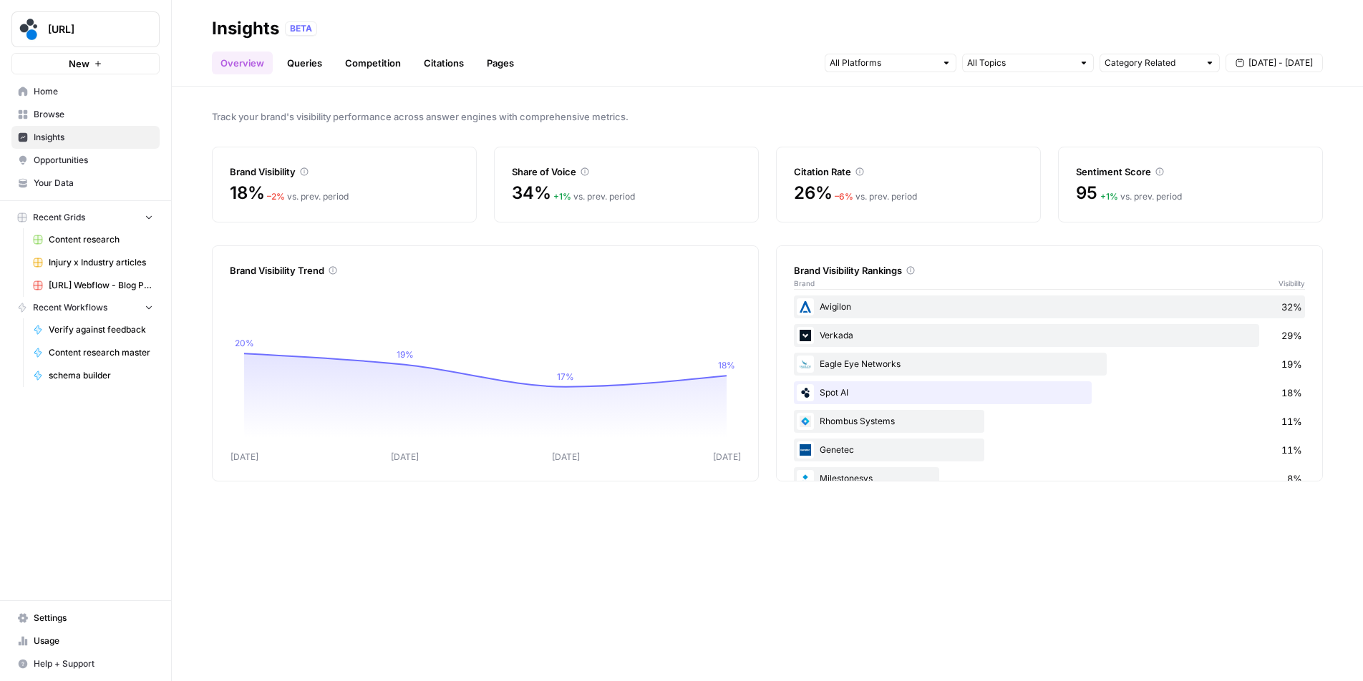
click at [361, 61] on link "Competition" at bounding box center [372, 63] width 73 height 23
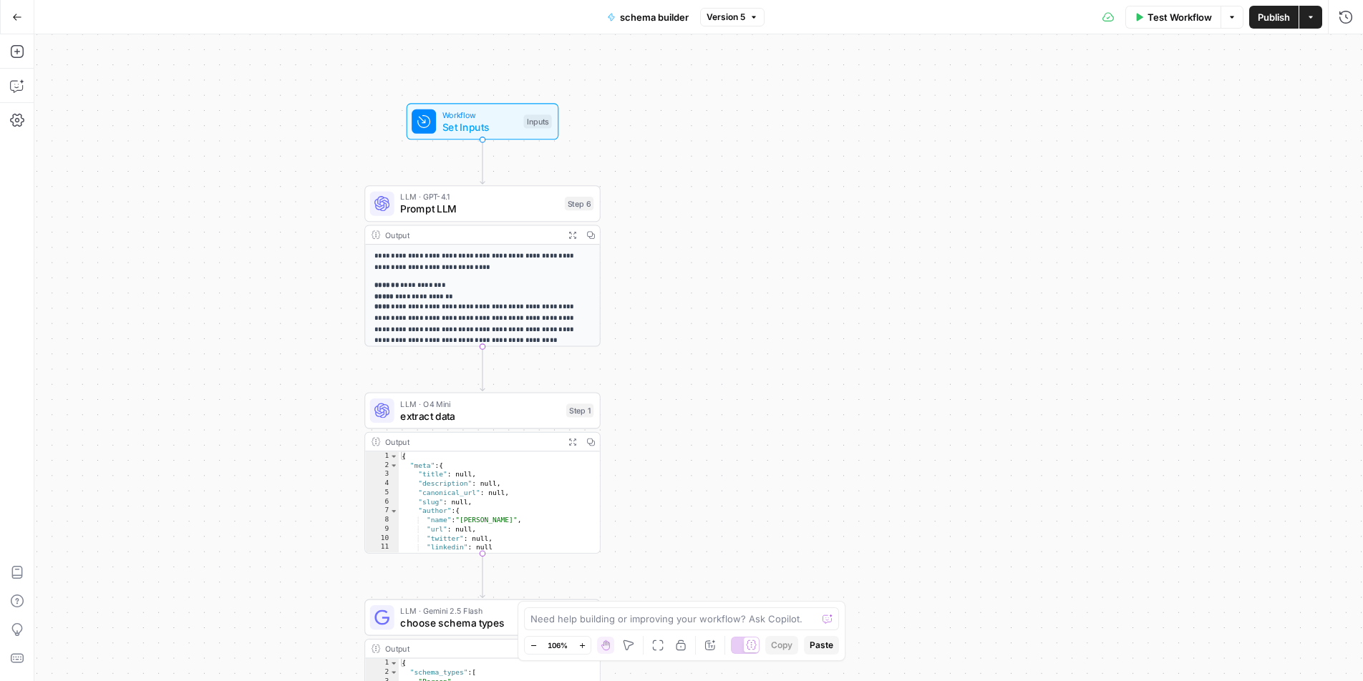
click at [686, 163] on div "**********" at bounding box center [698, 357] width 1328 height 647
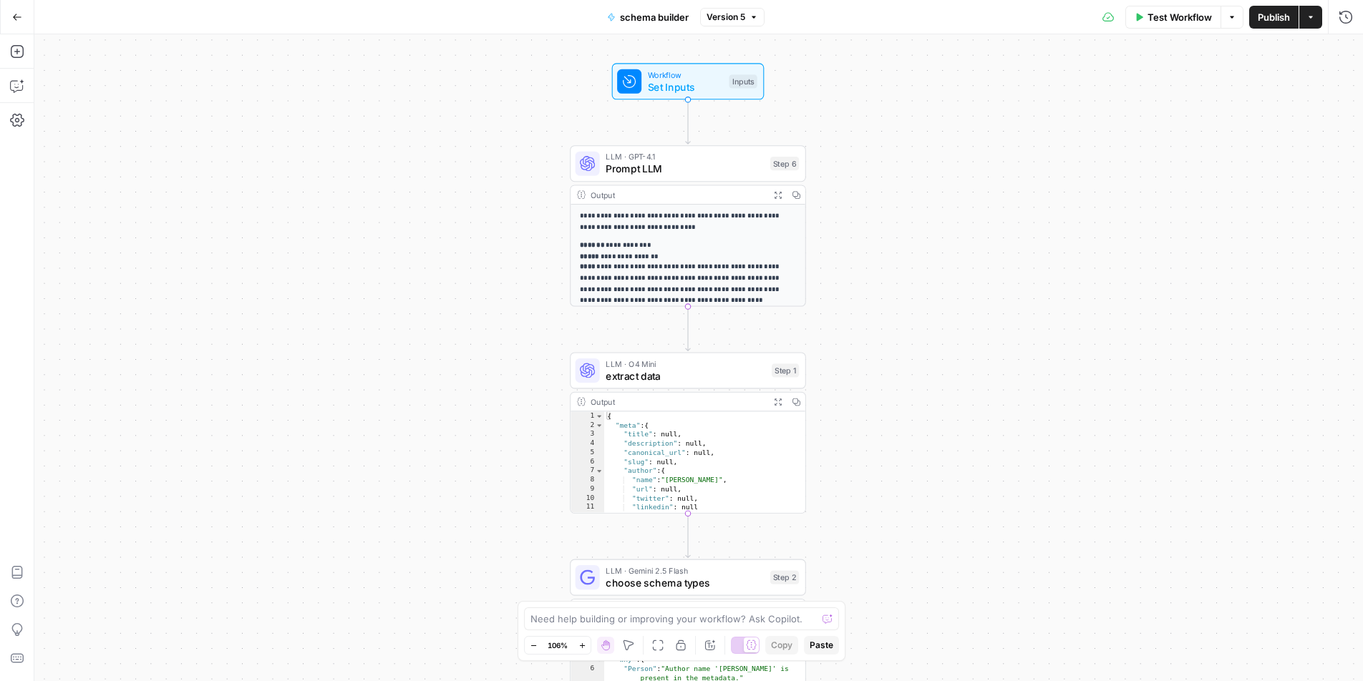
drag, startPoint x: 653, startPoint y: 157, endPoint x: 858, endPoint y: 117, distance: 209.3
click at [858, 117] on div "**********" at bounding box center [698, 357] width 1328 height 647
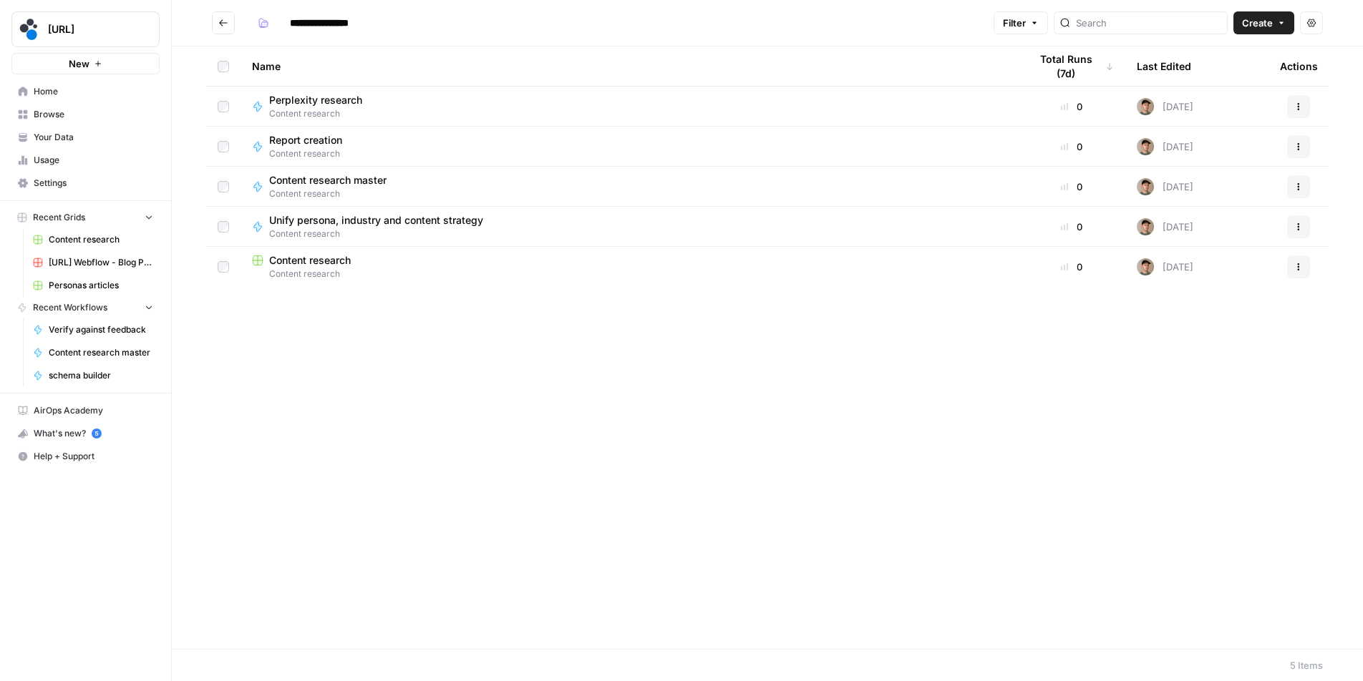
click at [634, 381] on div "Name Total Runs (7d) Last Edited Actions Perplexity research Content research 0…" at bounding box center [767, 348] width 1191 height 603
click at [464, 384] on div "Name Total Runs (7d) Last Edited Actions Perplexity research Content research 0…" at bounding box center [767, 348] width 1191 height 603
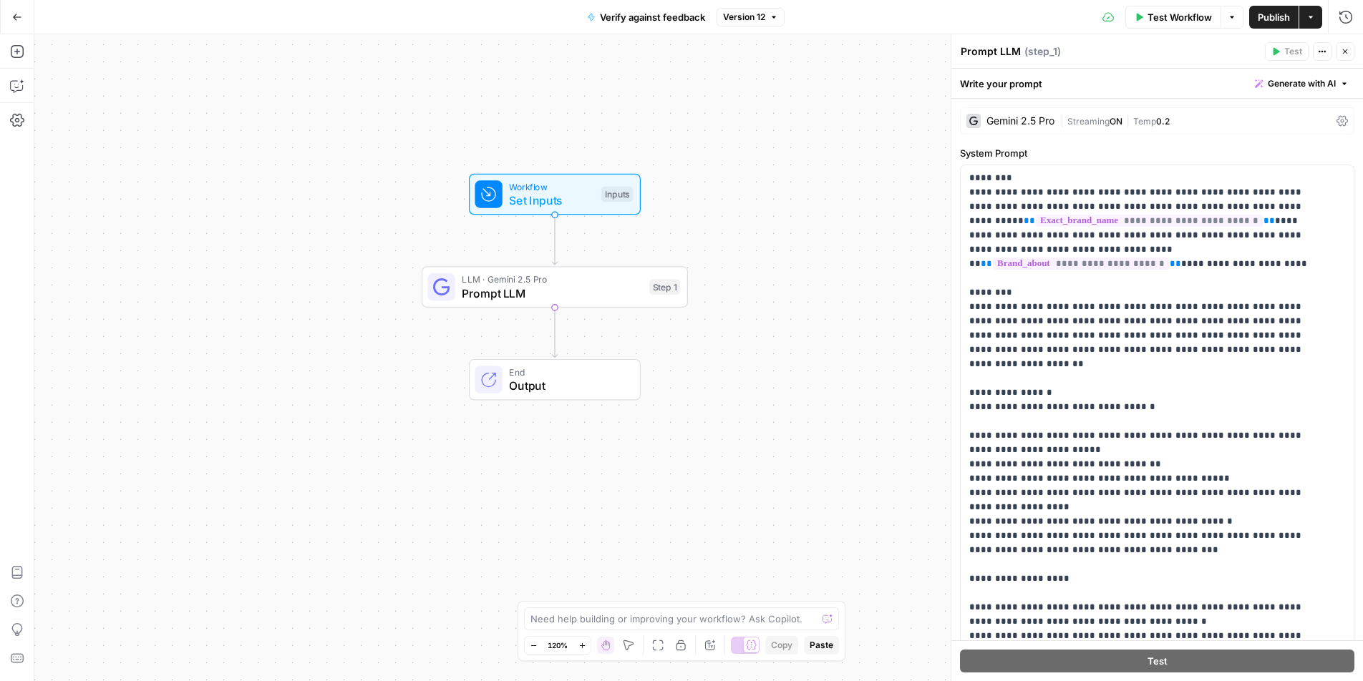
scroll to position [187, 0]
